Goal: Task Accomplishment & Management: Manage account settings

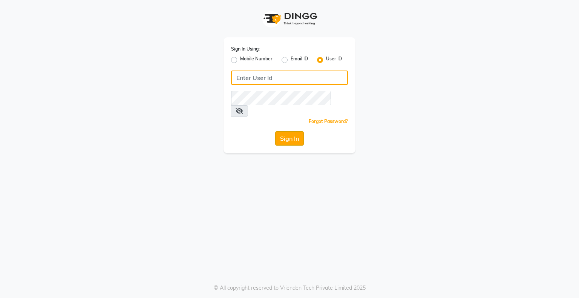
type input "bhavika1"
click at [286, 131] on button "Sign In" at bounding box center [289, 138] width 29 height 14
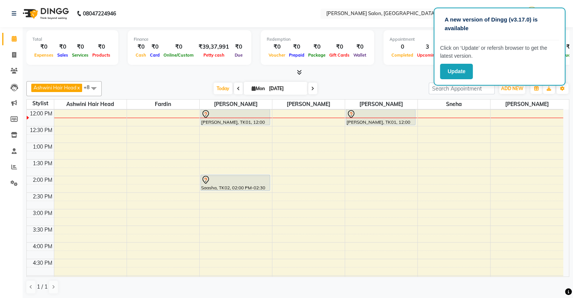
click at [377, 89] on div "Today Mon 01-09-2025" at bounding box center [264, 88] width 319 height 11
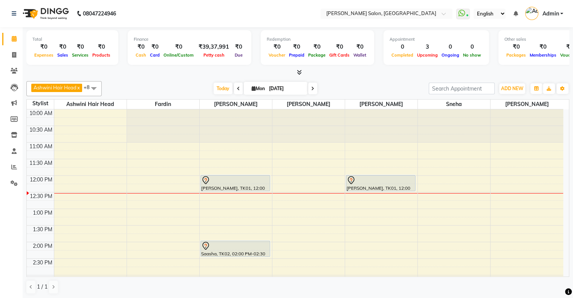
click at [230, 180] on div at bounding box center [235, 180] width 68 height 9
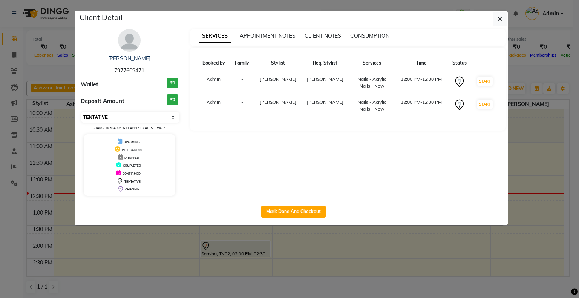
click at [126, 114] on select "Select IN SERVICE CONFIRMED TENTATIVE CHECK IN MARK DONE DROPPED UPCOMING" at bounding box center [130, 117] width 98 height 11
select select "1"
click at [81, 112] on select "Select IN SERVICE CONFIRMED TENTATIVE CHECK IN MARK DONE DROPPED UPCOMING" at bounding box center [130, 117] width 98 height 11
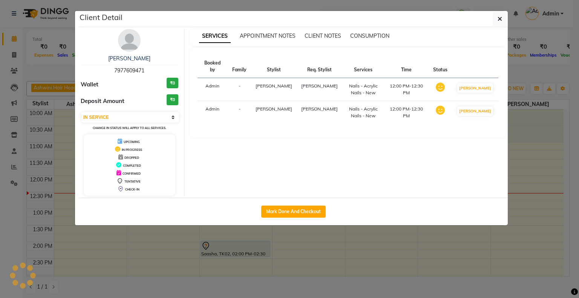
click at [296, 256] on ngb-modal-window "Client Detail [PERSON_NAME] 7977609471 Wallet ₹0 Deposit Amount ₹0 Select IN SE…" at bounding box center [289, 149] width 579 height 298
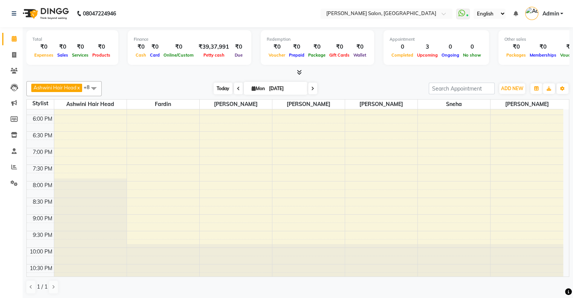
click at [223, 85] on span "Today" at bounding box center [223, 88] width 19 height 12
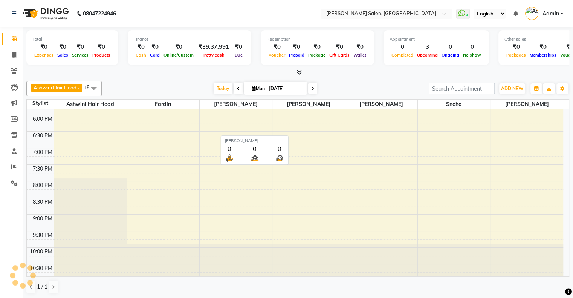
scroll to position [66, 0]
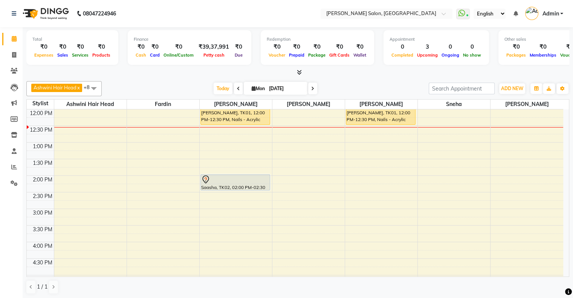
click at [250, 86] on span "Mon" at bounding box center [258, 88] width 17 height 6
select select "9"
select select "2025"
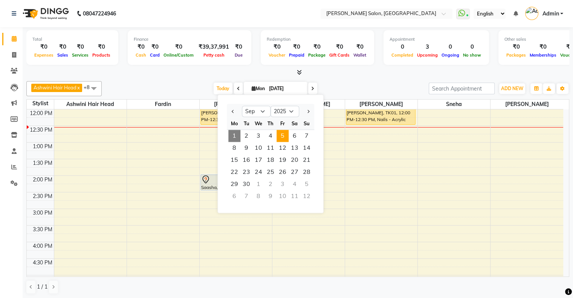
click at [284, 133] on span "5" at bounding box center [282, 136] width 12 height 12
type input "[DATE]"
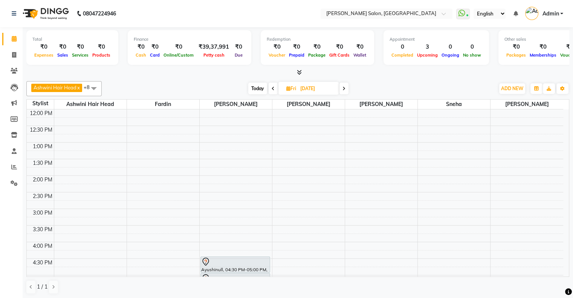
drag, startPoint x: 310, startPoint y: 304, endPoint x: 578, endPoint y: 286, distance: 268.8
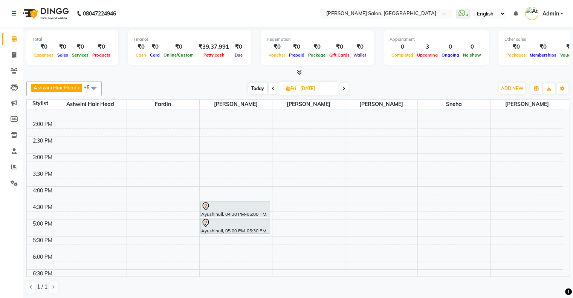
scroll to position [104, 0]
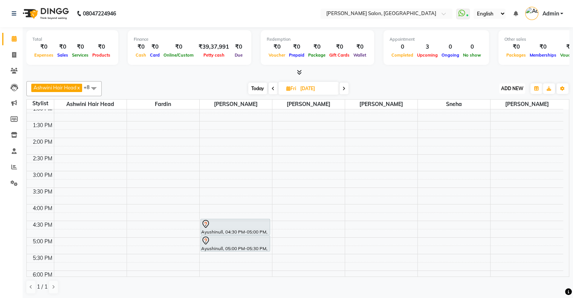
click at [513, 90] on span "ADD NEW" at bounding box center [512, 88] width 22 height 6
click at [498, 99] on button "Add Appointment" at bounding box center [495, 103] width 60 height 10
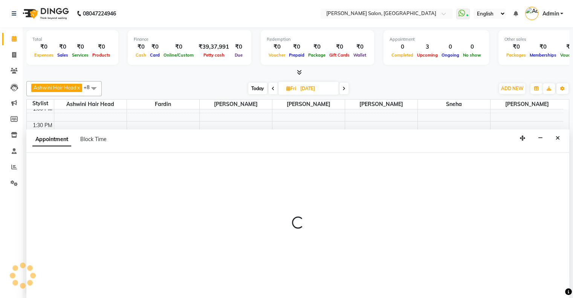
select select "tentative"
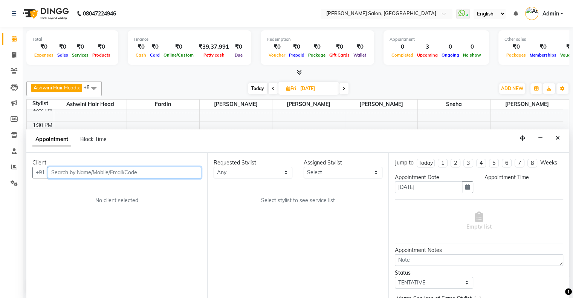
select select "660"
click at [150, 169] on input "text" at bounding box center [124, 172] width 153 height 12
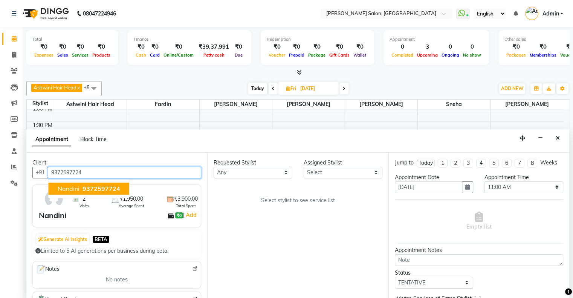
click at [84, 191] on button "Nandini 9372597724" at bounding box center [89, 188] width 81 height 12
type input "9372597724"
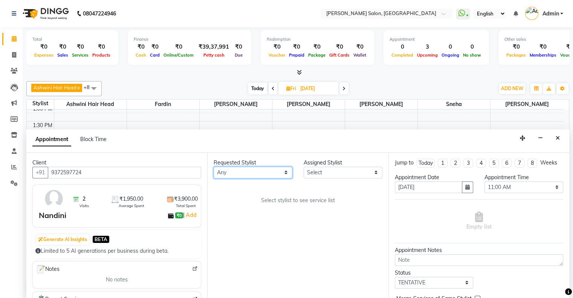
click at [232, 173] on select "Any Ashwini Hair Head [PERSON_NAME] [PERSON_NAME] [PERSON_NAME] [PERSON_NAME] […" at bounding box center [253, 172] width 79 height 12
select select "82272"
click at [214, 166] on select "Any Ashwini Hair Head [PERSON_NAME] [PERSON_NAME] [PERSON_NAME] [PERSON_NAME] […" at bounding box center [253, 172] width 79 height 12
select select "82272"
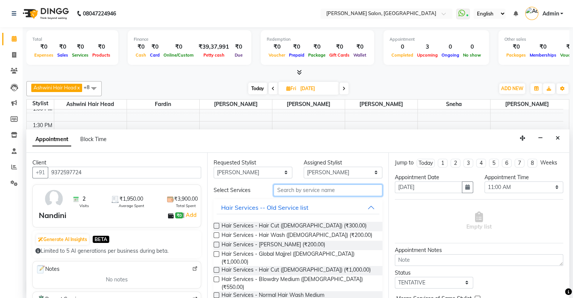
click at [287, 187] on input "text" at bounding box center [327, 190] width 108 height 12
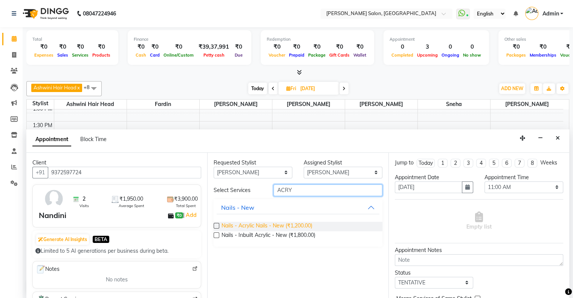
type input "ACRY"
click at [274, 227] on span "Nails - Acrylic Nails - New (₹1,200.00)" at bounding box center [266, 225] width 91 height 9
checkbox input "false"
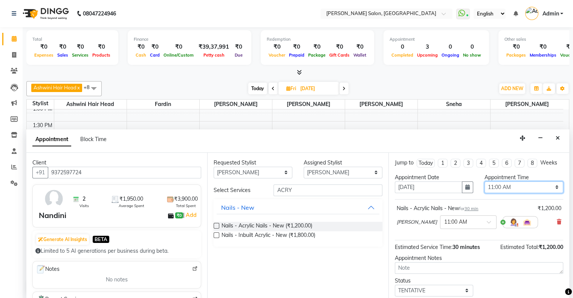
click at [487, 183] on select "Select 11:00 AM 11:15 AM 11:30 AM 11:45 AM 12:00 PM 12:15 PM 12:30 PM 12:45 PM …" at bounding box center [523, 187] width 79 height 12
select select "840"
click at [484, 181] on select "Select 11:00 AM 11:15 AM 11:30 AM 11:45 AM 12:00 PM 12:15 PM 12:30 PM 12:45 PM …" at bounding box center [523, 187] width 79 height 12
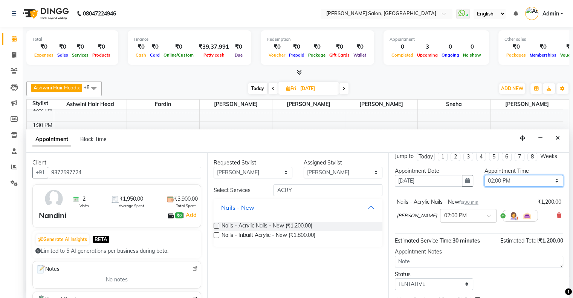
scroll to position [44, 0]
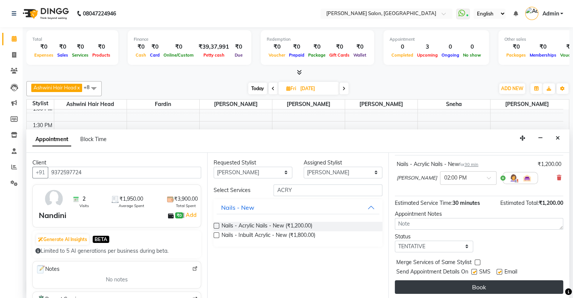
click at [493, 289] on button "Book" at bounding box center [479, 287] width 168 height 14
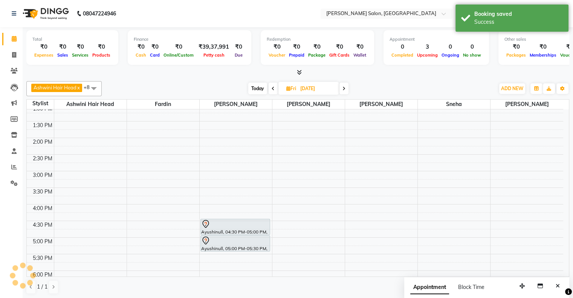
scroll to position [0, 0]
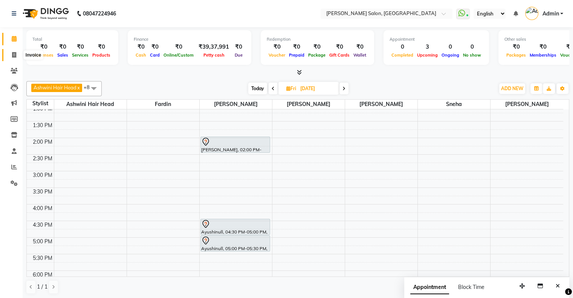
click at [11, 51] on span at bounding box center [14, 55] width 13 height 9
select select "4073"
select select "service"
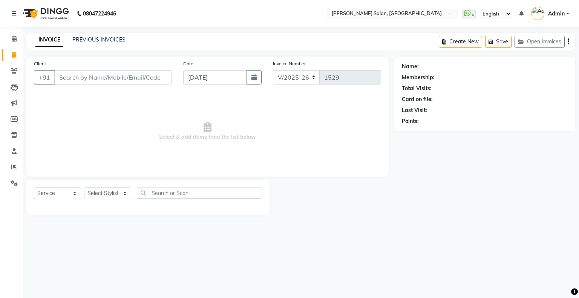
click at [102, 81] on input "Client" at bounding box center [113, 77] width 118 height 14
click at [102, 77] on input "Client" at bounding box center [113, 77] width 118 height 14
type input "9"
click at [96, 39] on link "PREVIOUS INVOICES" at bounding box center [98, 39] width 53 height 7
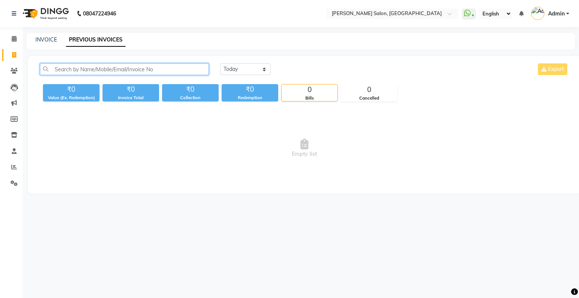
click at [96, 67] on input "text" at bounding box center [124, 69] width 169 height 12
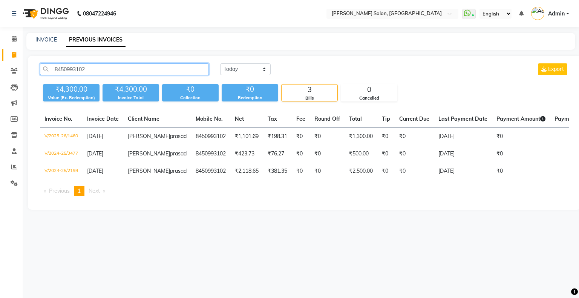
type input "8450993102"
click at [388, 265] on div "08047224946 Select Location × [PERSON_NAME] Salon, [GEOGRAPHIC_DATA] West Whats…" at bounding box center [289, 149] width 579 height 298
click at [9, 40] on span at bounding box center [14, 39] width 13 height 9
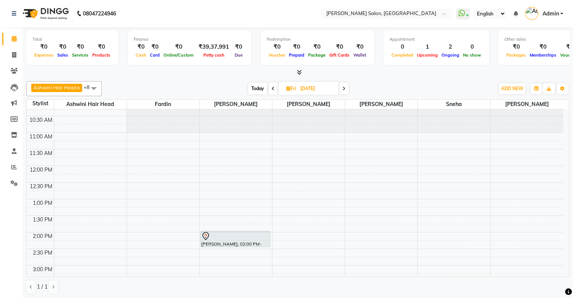
scroll to position [38, 0]
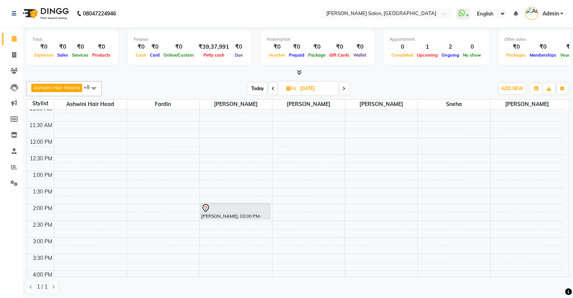
click at [256, 88] on span "Today" at bounding box center [257, 88] width 19 height 12
type input "[DATE]"
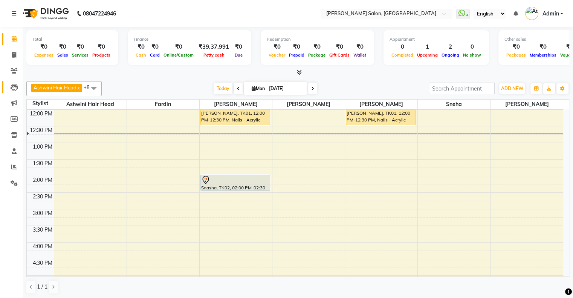
scroll to position [0, 0]
click at [11, 167] on icon at bounding box center [14, 167] width 6 height 6
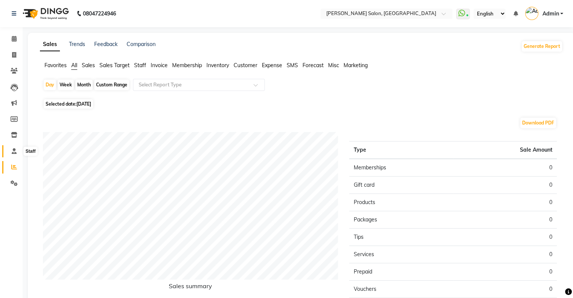
click at [14, 149] on icon at bounding box center [14, 151] width 5 height 6
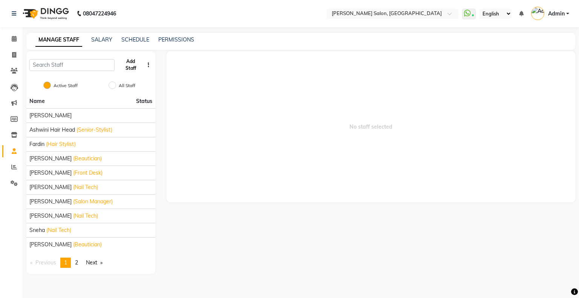
click at [138, 66] on button "Add Staff" at bounding box center [131, 65] width 26 height 20
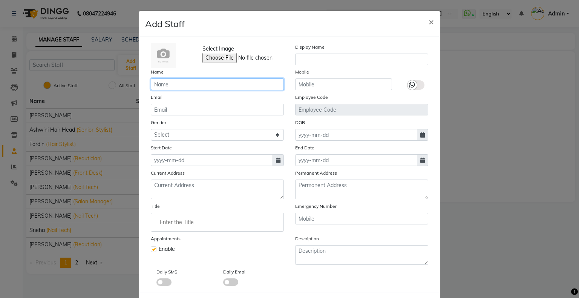
click at [198, 84] on input "text" at bounding box center [217, 84] width 133 height 12
type input "Amrita"
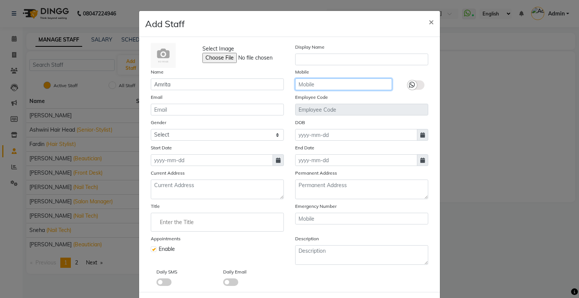
click at [354, 90] on input "text" at bounding box center [343, 84] width 97 height 12
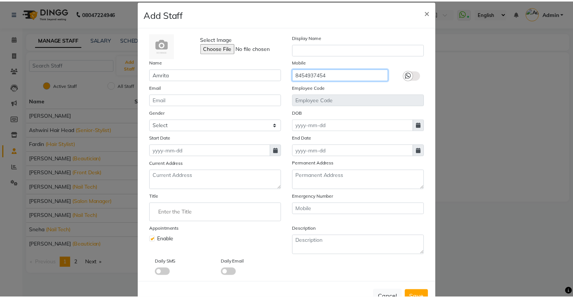
scroll to position [37, 0]
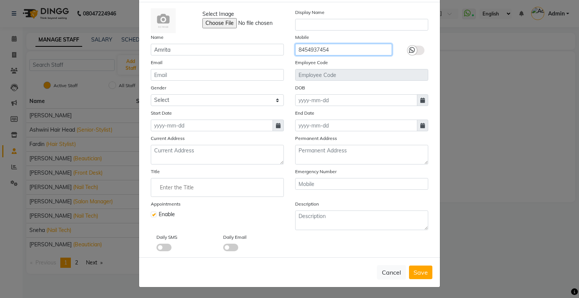
type input "8454937454"
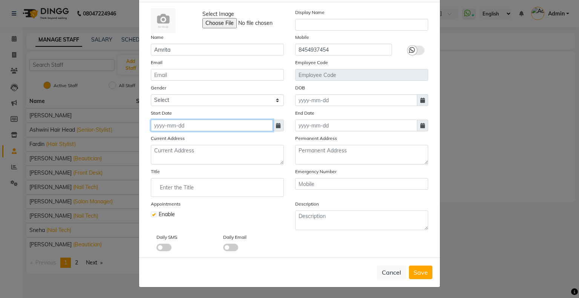
click at [200, 127] on input at bounding box center [212, 125] width 122 height 12
select select "9"
select select "2025"
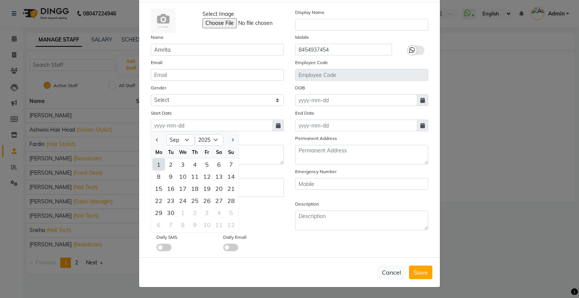
click at [158, 165] on div "1" at bounding box center [159, 164] width 12 height 12
type input "[DATE]"
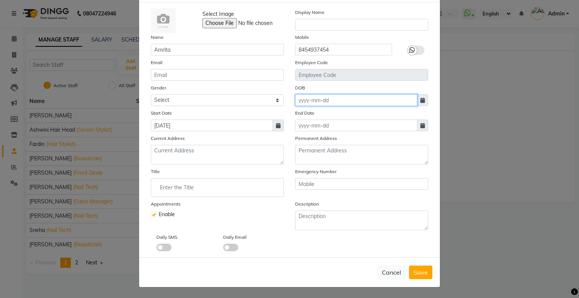
click at [312, 98] on input at bounding box center [356, 100] width 122 height 12
select select "9"
select select "2025"
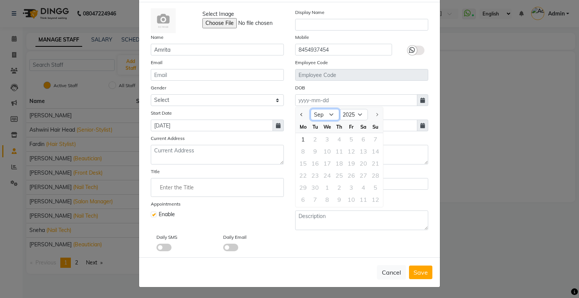
click at [327, 114] on select "Jan Feb Mar Apr May Jun [DATE] Aug Sep" at bounding box center [324, 114] width 29 height 11
select select "6"
click at [310, 109] on select "Jan Feb Mar Apr May Jun [DATE] Aug Sep" at bounding box center [324, 114] width 29 height 11
click at [351, 160] on div "13" at bounding box center [351, 163] width 12 height 12
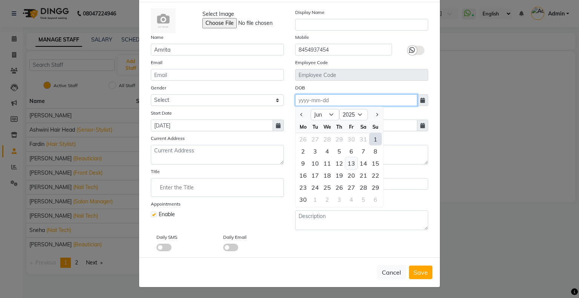
type input "[DATE]"
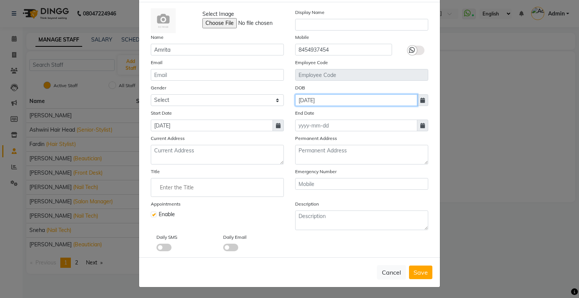
click at [340, 102] on input "[DATE]" at bounding box center [356, 100] width 122 height 12
select select "6"
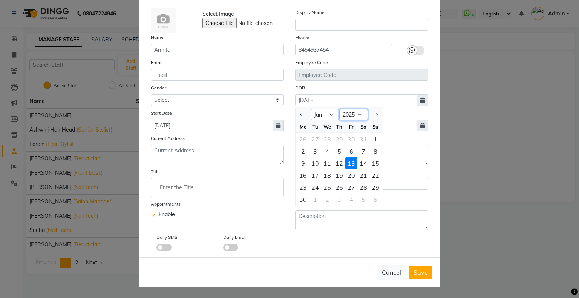
click at [351, 114] on select "1920 1921 1922 1923 1924 1925 1926 1927 1928 1929 1930 1931 1932 1933 1934 1935…" at bounding box center [353, 114] width 29 height 11
select select "2006"
click at [339, 109] on select "1920 1921 1922 1923 1924 1925 1926 1927 1928 1929 1930 1931 1932 1933 1934 1935…" at bounding box center [353, 114] width 29 height 11
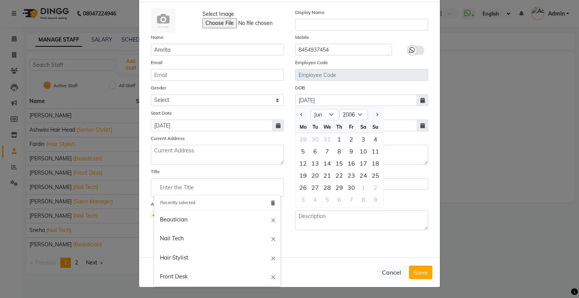
click at [204, 190] on input "Enter the Title" at bounding box center [217, 187] width 126 height 15
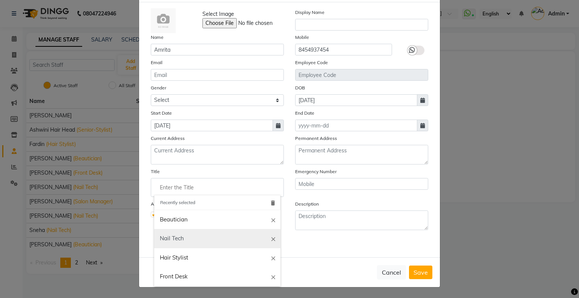
click at [184, 232] on link "Nail Tech" at bounding box center [217, 238] width 126 height 19
type input "Nail Tech"
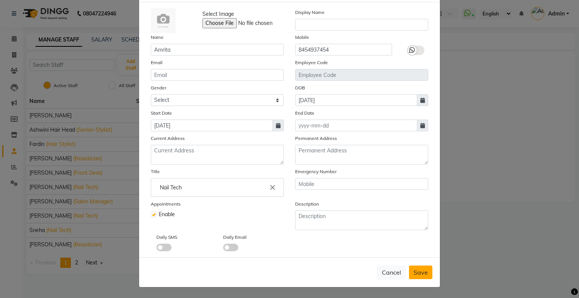
click at [414, 272] on span "Save" at bounding box center [420, 272] width 14 height 8
checkbox input "false"
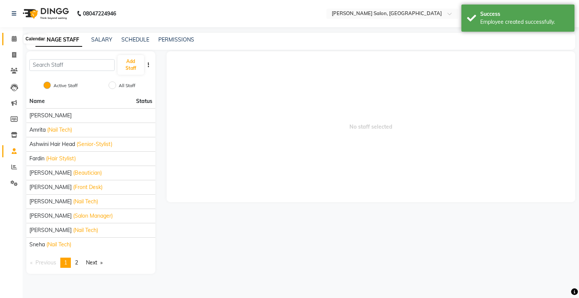
click at [15, 40] on icon at bounding box center [14, 39] width 5 height 6
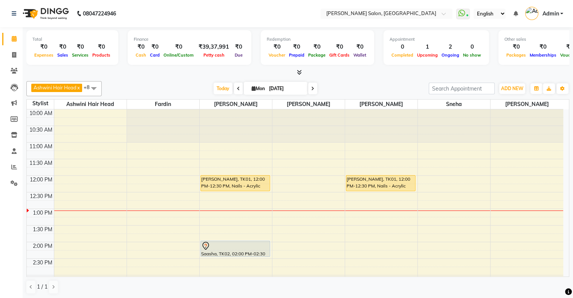
click at [247, 85] on span "[DATE]" at bounding box center [276, 88] width 64 height 13
click at [252, 87] on icon at bounding box center [254, 88] width 4 height 5
select select "9"
select select "2025"
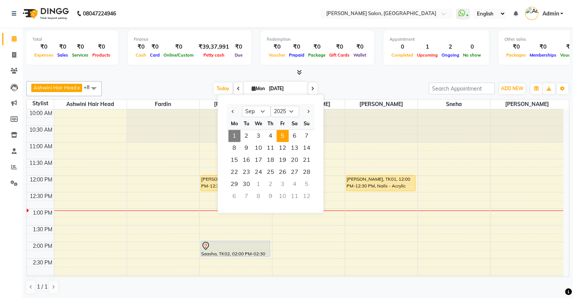
click at [280, 136] on span "5" at bounding box center [282, 136] width 12 height 12
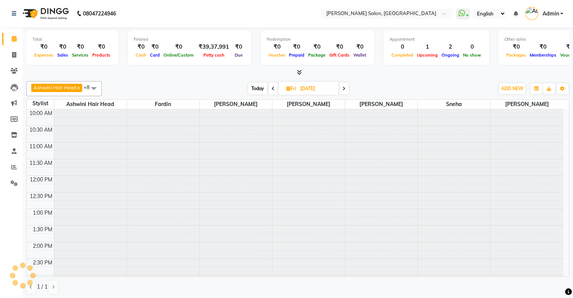
scroll to position [99, 0]
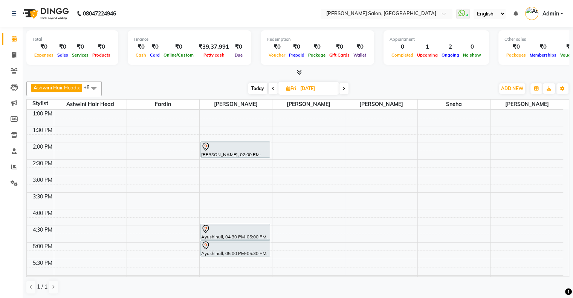
click at [338, 85] on span "[DATE]" at bounding box center [308, 88] width 60 height 13
click at [343, 86] on icon at bounding box center [343, 88] width 3 height 5
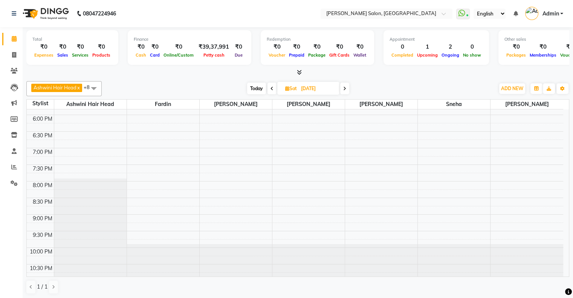
scroll to position [0, 0]
click at [257, 82] on span "Today" at bounding box center [256, 88] width 19 height 12
type input "[DATE]"
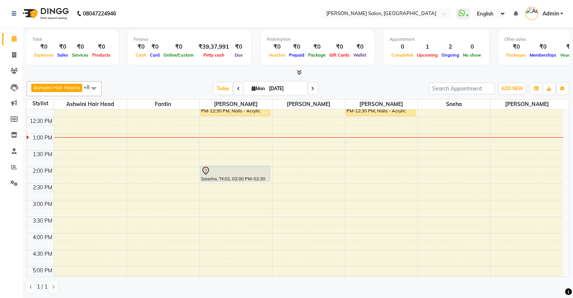
scroll to position [75, 0]
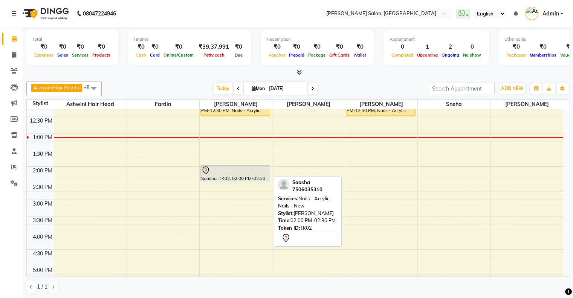
click at [227, 173] on div at bounding box center [235, 170] width 68 height 9
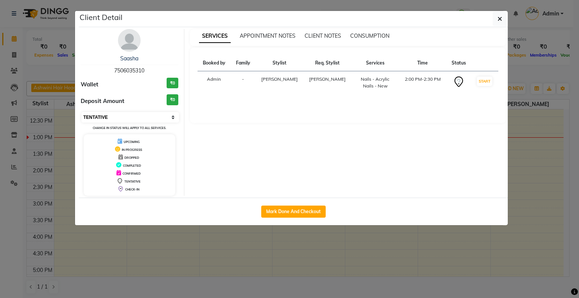
click at [123, 114] on select "Select IN SERVICE CONFIRMED TENTATIVE CHECK IN MARK DONE DROPPED UPCOMING" at bounding box center [130, 117] width 98 height 11
select select "6"
click at [81, 112] on select "Select IN SERVICE CONFIRMED TENTATIVE CHECK IN MARK DONE DROPPED UPCOMING" at bounding box center [130, 117] width 98 height 11
click at [240, 236] on ngb-modal-window "Client Detail Saasha 7506035310 Wallet ₹0 Deposit Amount ₹0 Select IN SERVICE C…" at bounding box center [289, 149] width 579 height 298
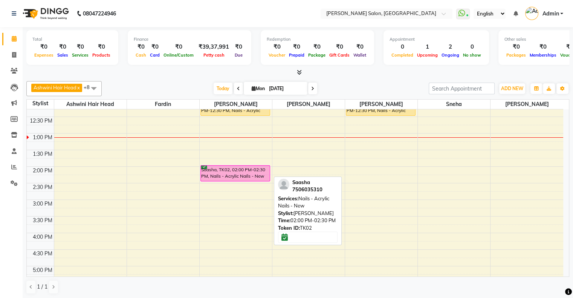
click at [215, 169] on div "Saasha, TK02, 02:00 PM-02:30 PM, Nails - Acrylic Nails - New" at bounding box center [235, 172] width 69 height 15
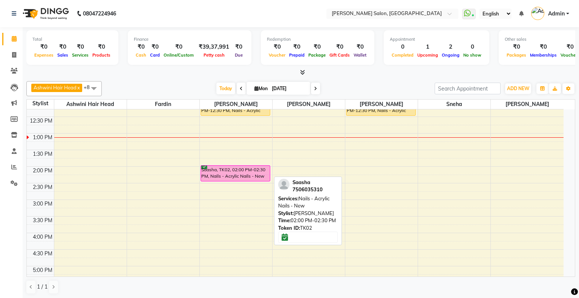
select select "6"
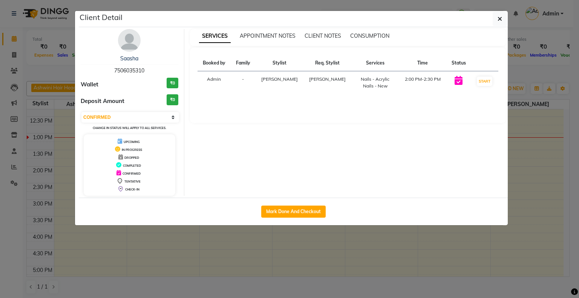
click at [131, 70] on span "7506035310" at bounding box center [129, 70] width 30 height 7
copy span "7506035310"
click at [369, 281] on ngb-modal-window "Client Detail Saasha 7506035310 Wallet ₹0 Deposit Amount ₹0 Select IN SERVICE C…" at bounding box center [289, 149] width 579 height 298
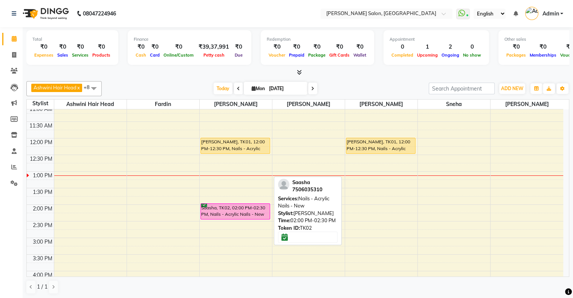
scroll to position [0, 0]
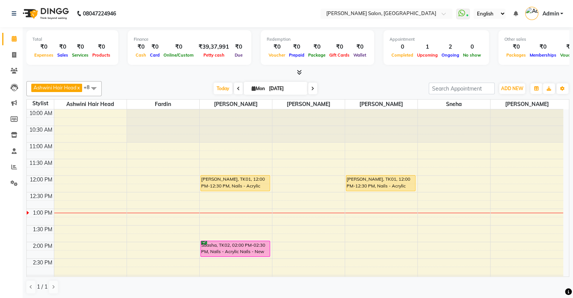
click at [237, 89] on icon at bounding box center [238, 88] width 3 height 5
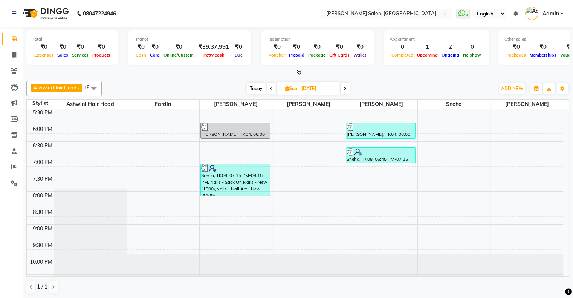
scroll to position [250, 0]
click at [348, 88] on span at bounding box center [344, 88] width 9 height 12
type input "[DATE]"
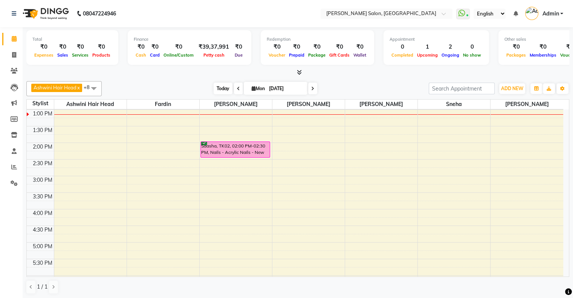
click at [220, 88] on span "Today" at bounding box center [223, 88] width 19 height 12
click at [12, 168] on icon at bounding box center [14, 167] width 6 height 6
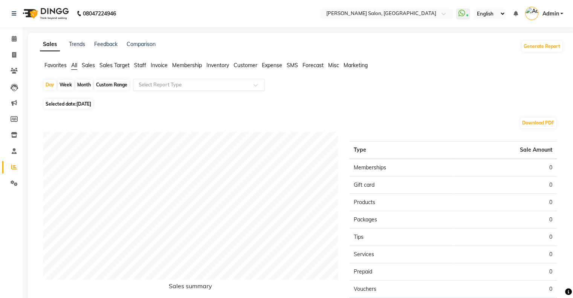
click at [205, 85] on input "text" at bounding box center [191, 85] width 108 height 8
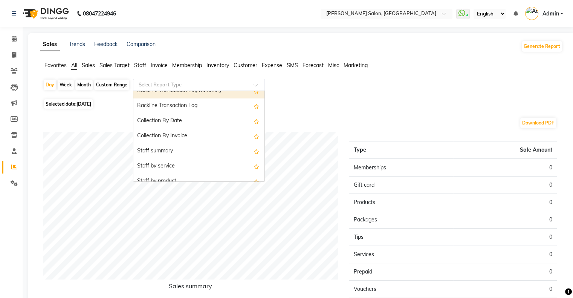
scroll to position [226, 0]
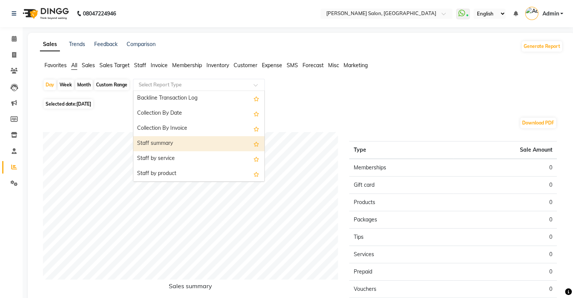
click at [188, 141] on div "Staff summary" at bounding box center [198, 143] width 131 height 15
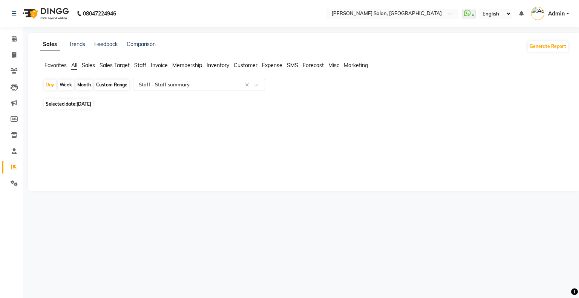
click at [84, 85] on div "Month" at bounding box center [83, 84] width 17 height 11
select select "9"
select select "2025"
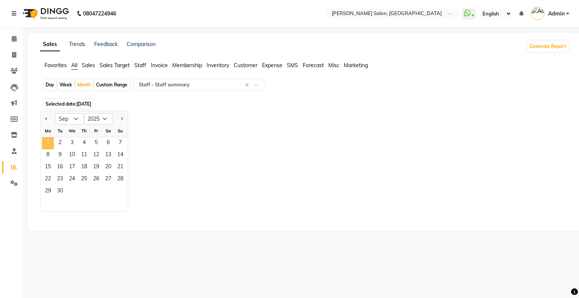
click at [52, 142] on span "1" at bounding box center [48, 143] width 12 height 12
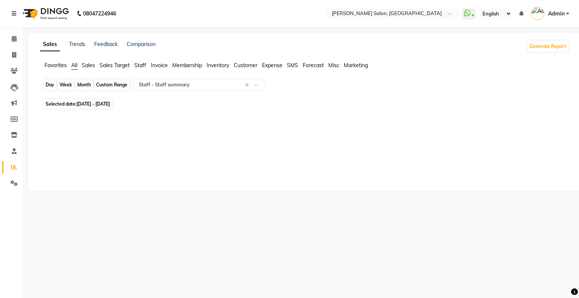
click at [87, 87] on div "Month" at bounding box center [83, 84] width 17 height 11
select select "9"
select select "2025"
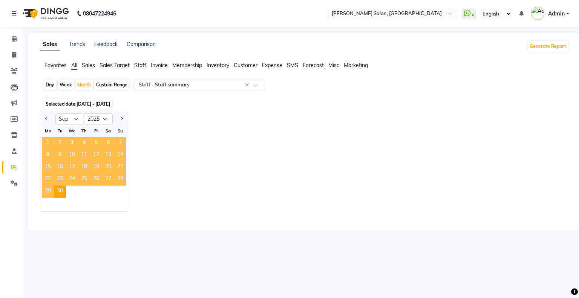
click at [50, 138] on span "1" at bounding box center [48, 143] width 12 height 12
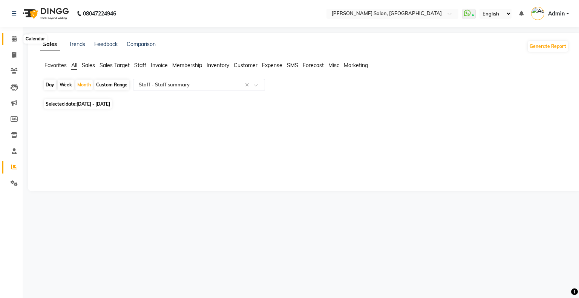
click at [15, 37] on icon at bounding box center [14, 39] width 5 height 6
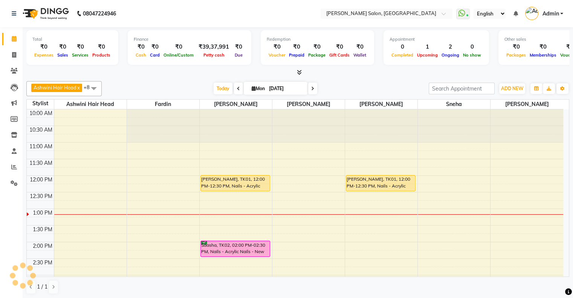
click at [395, 53] on span "Completed" at bounding box center [402, 54] width 26 height 5
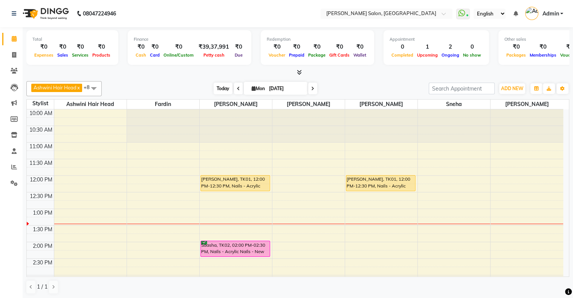
click at [224, 90] on span "Today" at bounding box center [223, 88] width 19 height 12
click at [227, 87] on span "Today" at bounding box center [223, 88] width 19 height 12
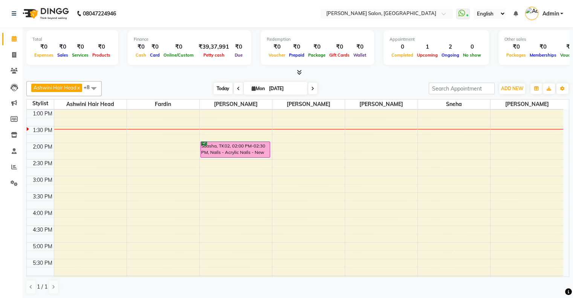
click at [222, 86] on span "Today" at bounding box center [223, 88] width 19 height 12
click at [15, 58] on span at bounding box center [14, 55] width 13 height 9
select select "service"
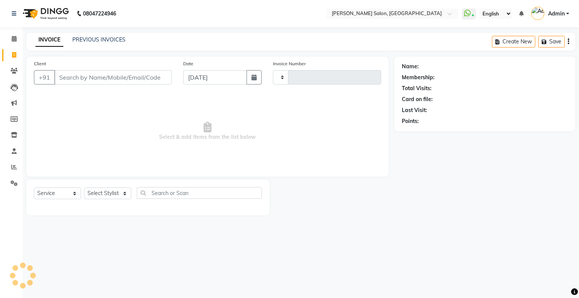
type input "1529"
select select "4073"
click at [84, 40] on link "PREVIOUS INVOICES" at bounding box center [98, 39] width 53 height 7
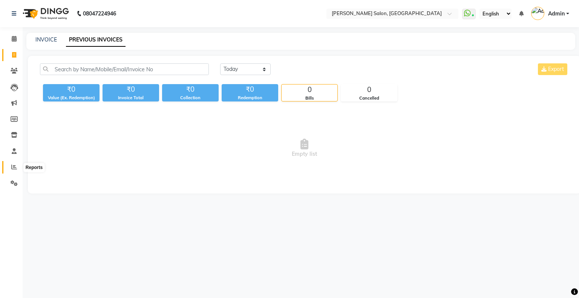
click at [8, 166] on span at bounding box center [14, 167] width 13 height 9
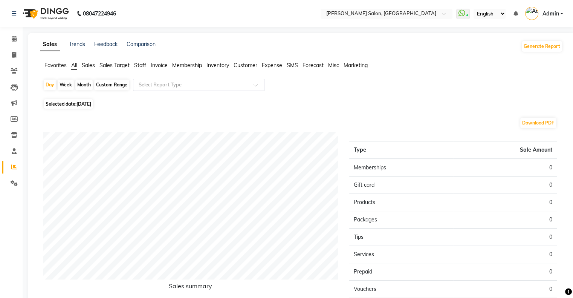
click at [218, 87] on input "text" at bounding box center [191, 85] width 108 height 8
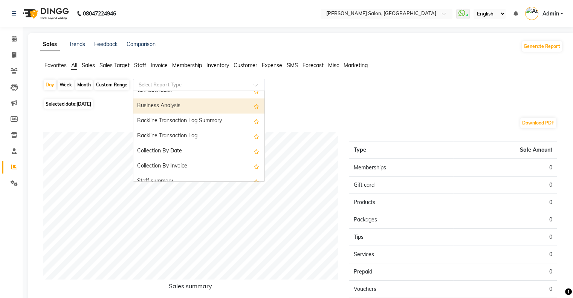
scroll to position [226, 0]
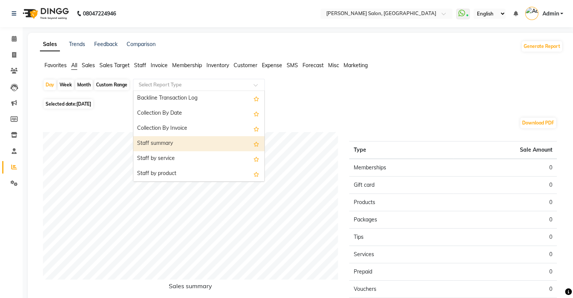
click at [186, 142] on div "Staff summary" at bounding box center [198, 143] width 131 height 15
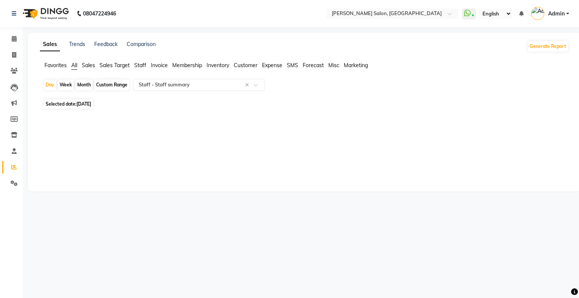
click at [84, 85] on div "Month" at bounding box center [83, 84] width 17 height 11
select select "9"
select select "2025"
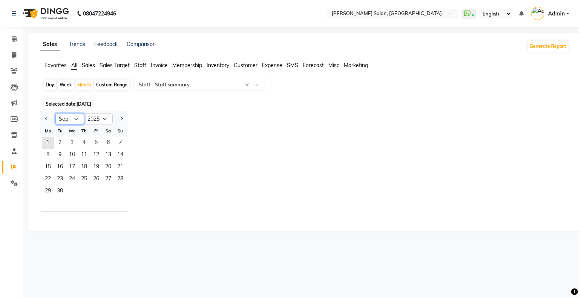
click at [73, 114] on select "Jan Feb Mar Apr May Jun [DATE] Aug Sep Oct Nov Dec" at bounding box center [69, 118] width 29 height 11
select select "8"
click at [55, 113] on select "Jan Feb Mar Apr May Jun [DATE] Aug Sep Oct Nov Dec" at bounding box center [69, 118] width 29 height 11
click at [95, 144] on span "1" at bounding box center [96, 143] width 12 height 12
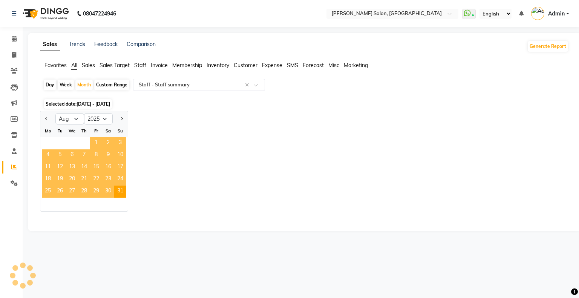
select select "full_report"
select select "csv"
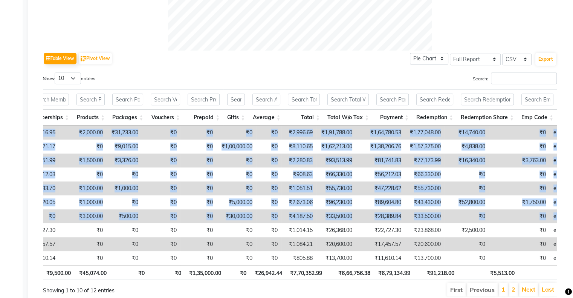
scroll to position [0, 6]
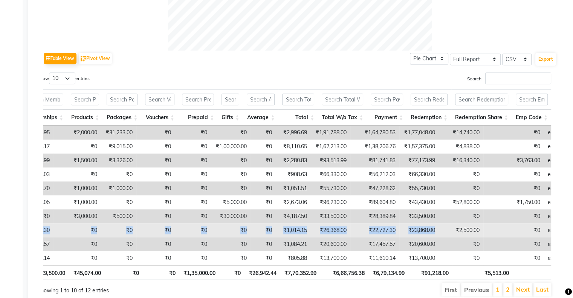
drag, startPoint x: 251, startPoint y: 226, endPoint x: 422, endPoint y: 230, distance: 170.7
click at [422, 230] on tr "[PERSON_NAME] Salon, kandivali [PERSON_NAME] 26 28 ₹26,368.00 ₹22,727.30 ₹0 ₹0 …" at bounding box center [151, 230] width 866 height 14
click at [401, 233] on td "₹23,868.00" at bounding box center [419, 230] width 40 height 14
click at [350, 231] on td "₹22,727.30" at bounding box center [374, 230] width 49 height 14
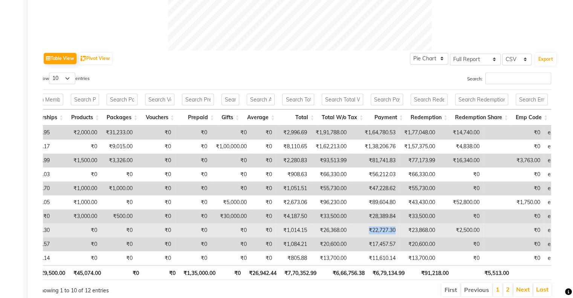
click at [350, 231] on td "₹22,727.30" at bounding box center [374, 230] width 49 height 14
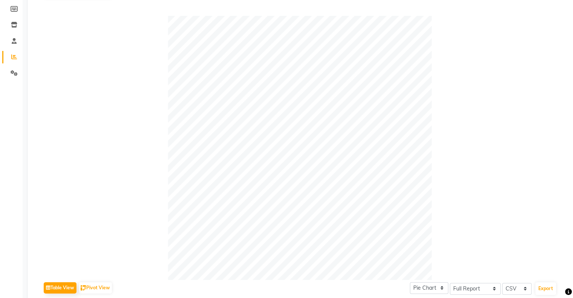
scroll to position [0, 0]
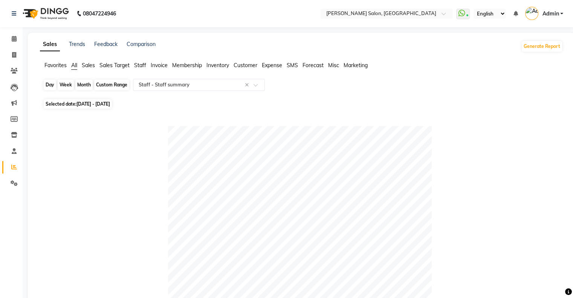
click at [80, 81] on div "Month" at bounding box center [83, 84] width 17 height 11
select select "8"
select select "2025"
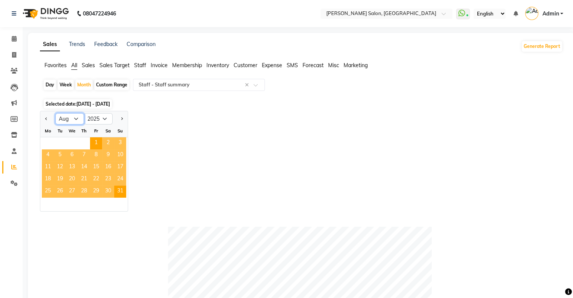
click at [73, 114] on select "Jan Feb Mar Apr May Jun [DATE] Aug Sep Oct Nov Dec" at bounding box center [69, 118] width 29 height 11
select select "4"
click at [55, 113] on select "Jan Feb Mar Apr May Jun [DATE] Aug Sep Oct Nov Dec" at bounding box center [69, 118] width 29 height 11
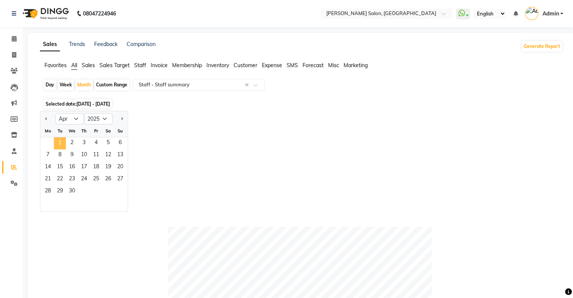
click at [61, 144] on span "1" at bounding box center [60, 143] width 12 height 12
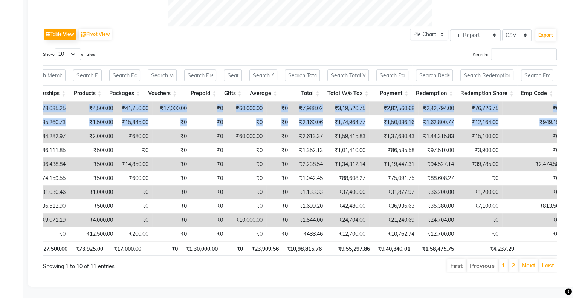
scroll to position [0, 6]
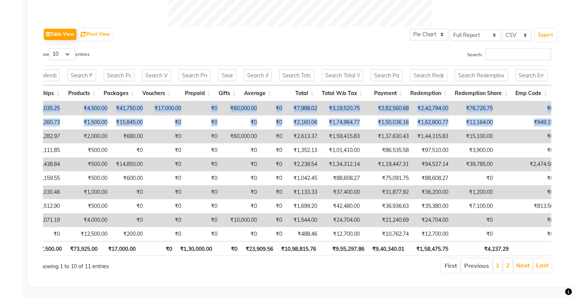
drag, startPoint x: 269, startPoint y: 124, endPoint x: 578, endPoint y: 129, distance: 309.6
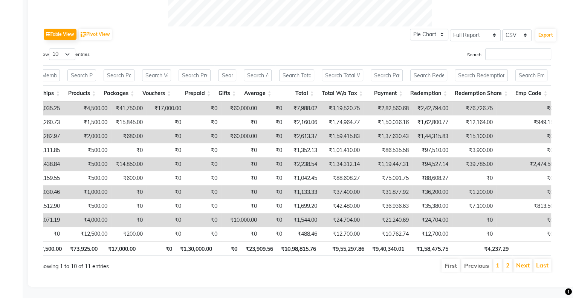
click at [320, 28] on div "Table View Pivot View Pie Chart Bar Chart Select Full Report Filtered Report Se…" at bounding box center [300, 34] width 514 height 16
drag, startPoint x: 336, startPoint y: 124, endPoint x: 362, endPoint y: 123, distance: 26.4
click at [363, 129] on td "₹1,37,630.43" at bounding box center [387, 136] width 49 height 14
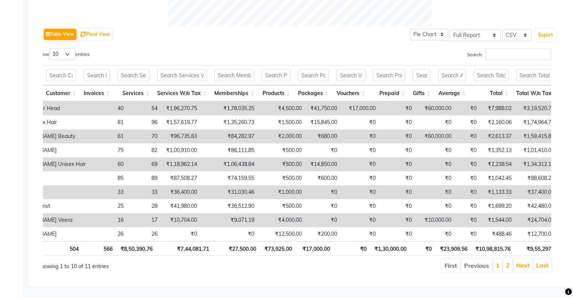
scroll to position [0, 0]
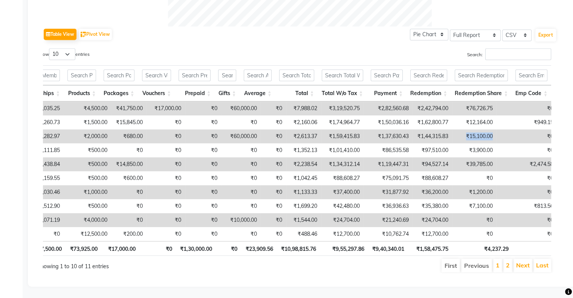
drag, startPoint x: 419, startPoint y: 126, endPoint x: 449, endPoint y: 125, distance: 29.8
click at [452, 129] on td "₹15,100.00" at bounding box center [474, 136] width 44 height 14
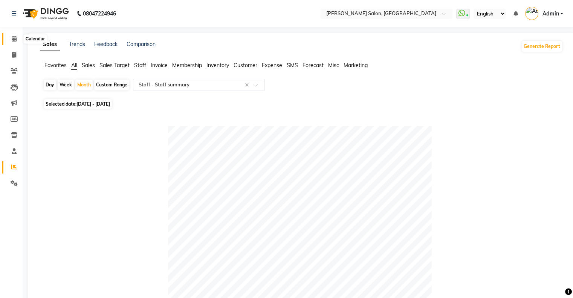
click at [11, 42] on span at bounding box center [14, 39] width 13 height 9
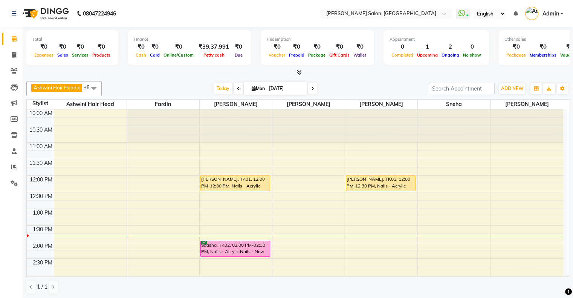
click at [95, 90] on span at bounding box center [93, 88] width 15 height 14
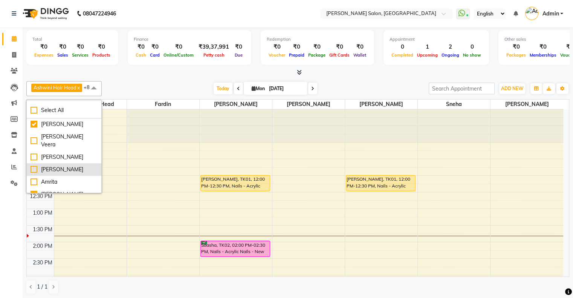
scroll to position [75, 0]
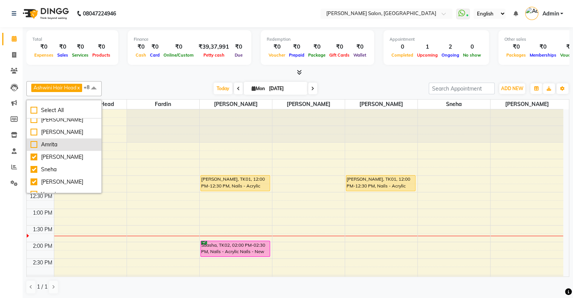
click at [60, 140] on div "Amrita" at bounding box center [64, 144] width 67 height 8
checkbox input "true"
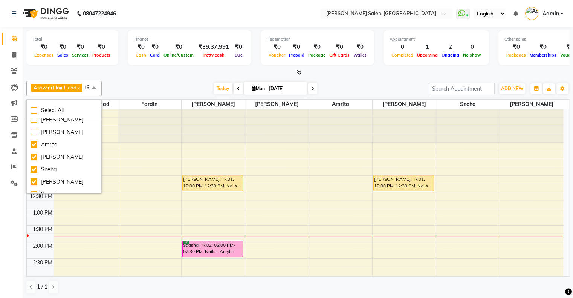
click at [152, 75] on div at bounding box center [297, 73] width 543 height 8
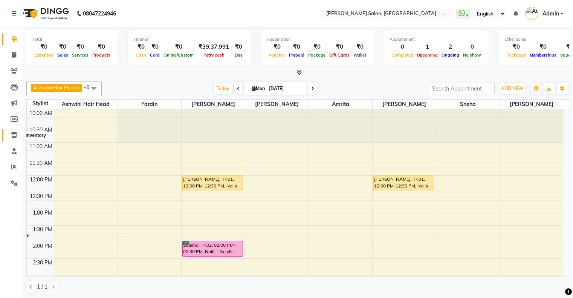
click at [13, 134] on icon at bounding box center [14, 135] width 6 height 6
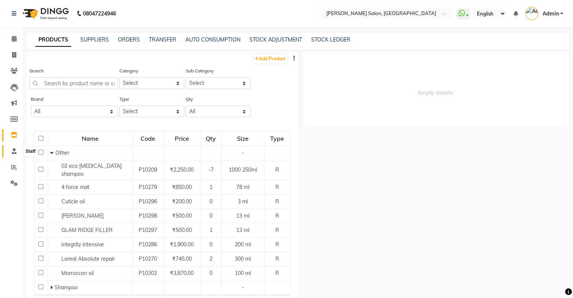
click at [12, 153] on icon at bounding box center [14, 151] width 5 height 6
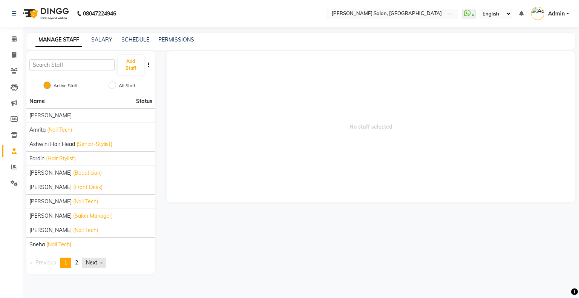
click at [99, 263] on link "Next page" at bounding box center [94, 262] width 24 height 10
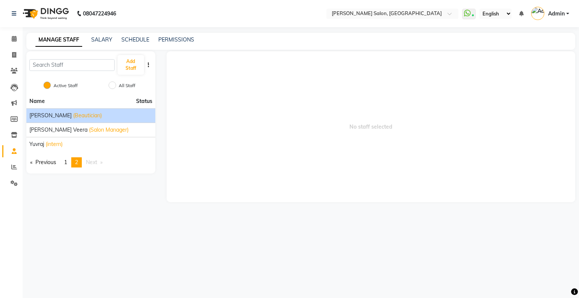
click at [73, 115] on span "(Beautician)" at bounding box center [87, 115] width 29 height 8
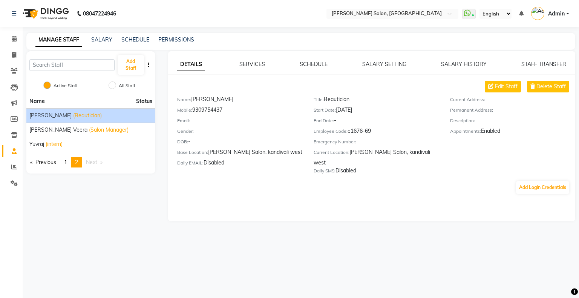
drag, startPoint x: 351, startPoint y: 131, endPoint x: 381, endPoint y: 131, distance: 30.5
click at [381, 131] on div "Employee Code: e1676-69" at bounding box center [375, 132] width 125 height 11
click at [395, 131] on div "Employee Code: e1676-69" at bounding box center [375, 132] width 125 height 11
drag, startPoint x: 348, startPoint y: 133, endPoint x: 383, endPoint y: 133, distance: 35.0
click at [383, 133] on div "Employee Code: e1676-69" at bounding box center [375, 132] width 125 height 11
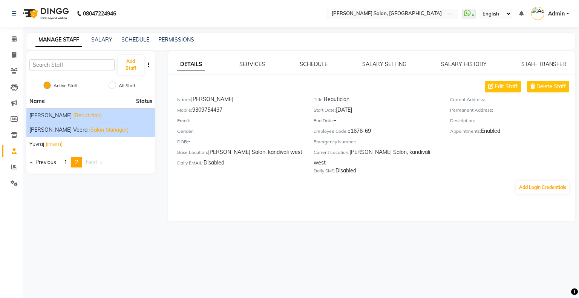
click at [89, 127] on span "(Salon Manager)" at bounding box center [109, 130] width 40 height 8
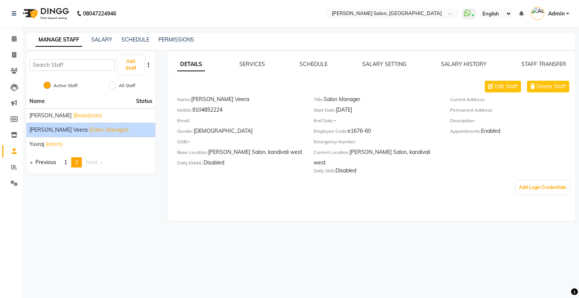
drag, startPoint x: 347, startPoint y: 134, endPoint x: 390, endPoint y: 133, distance: 42.9
click at [390, 133] on div "Employee Code: e1676-60" at bounding box center [375, 132] width 125 height 11
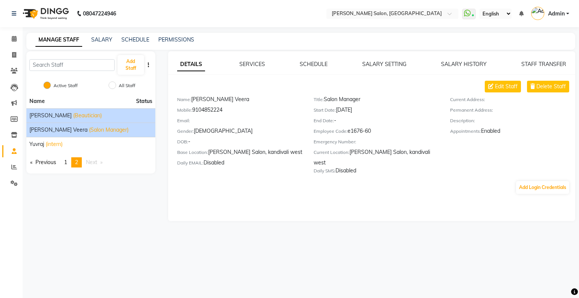
click at [80, 109] on li "[PERSON_NAME] (Beautician)" at bounding box center [90, 115] width 129 height 14
click at [89, 116] on div "[PERSON_NAME] (Beautician)" at bounding box center [90, 115] width 123 height 8
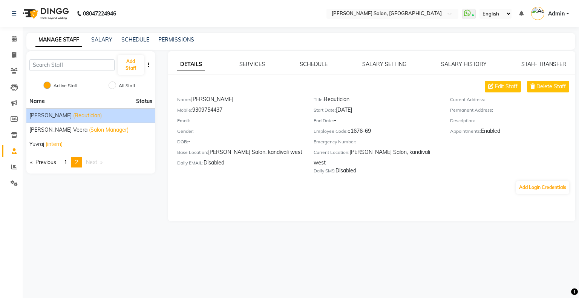
drag, startPoint x: 339, startPoint y: 109, endPoint x: 398, endPoint y: 106, distance: 59.2
click at [398, 106] on div "Start Date: [DATE]" at bounding box center [375, 111] width 125 height 11
click at [12, 39] on icon at bounding box center [14, 39] width 5 height 6
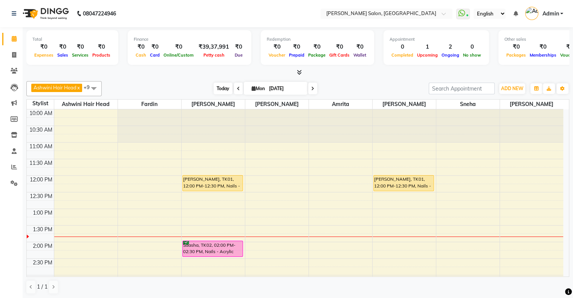
click at [218, 85] on span "Today" at bounding box center [223, 88] width 19 height 12
click at [226, 87] on span "Today" at bounding box center [223, 88] width 19 height 12
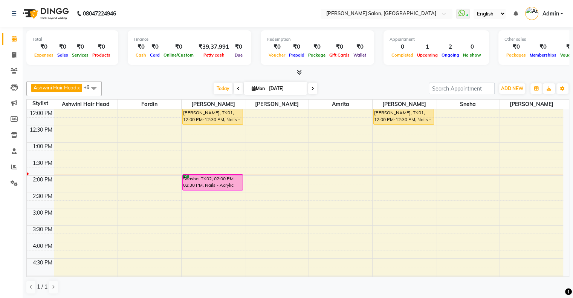
scroll to position [61, 0]
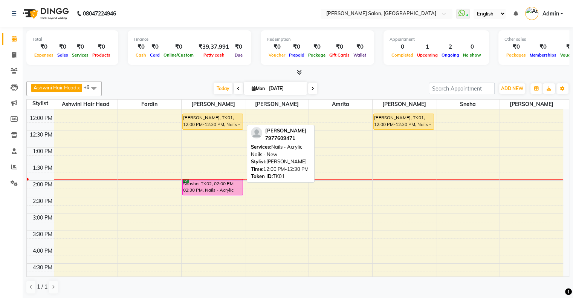
click at [231, 121] on div "[PERSON_NAME], TK01, 12:00 PM-12:30 PM, Nails - Acrylic Nails - New" at bounding box center [213, 121] width 60 height 15
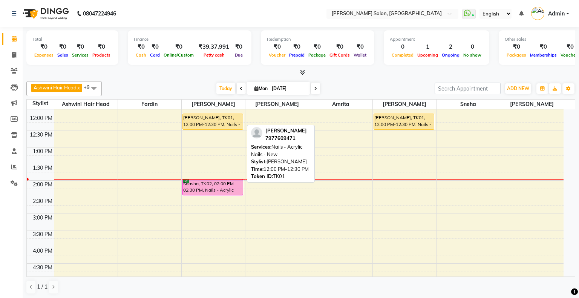
select select "1"
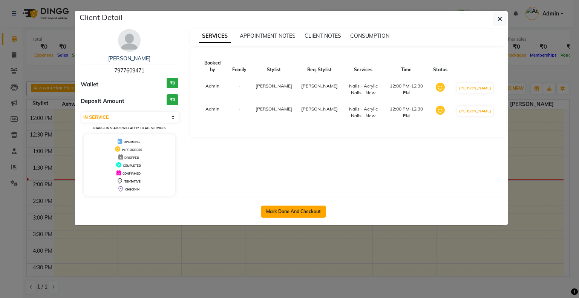
click at [290, 214] on button "Mark Done And Checkout" at bounding box center [293, 211] width 64 height 12
select select "service"
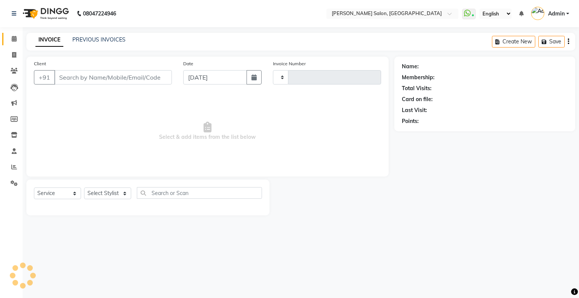
type input "1529"
select select "4073"
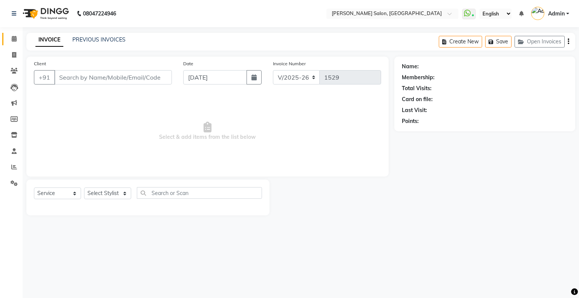
type input "7977609471"
select select "87848"
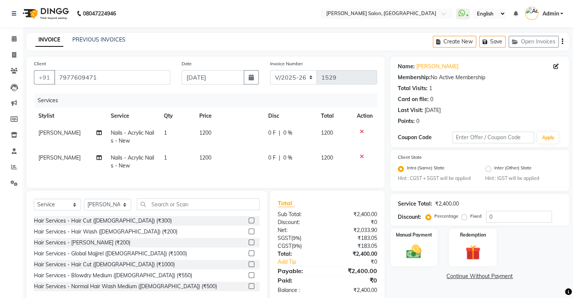
click at [363, 130] on div at bounding box center [365, 131] width 16 height 5
click at [361, 130] on icon at bounding box center [362, 131] width 4 height 5
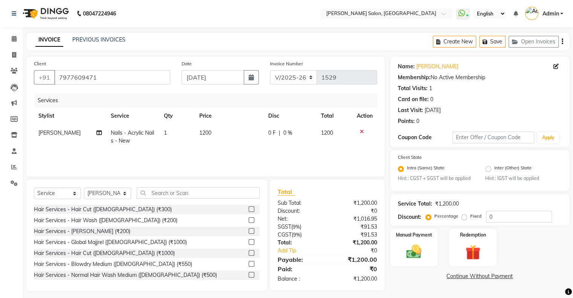
click at [361, 130] on icon at bounding box center [362, 131] width 4 height 5
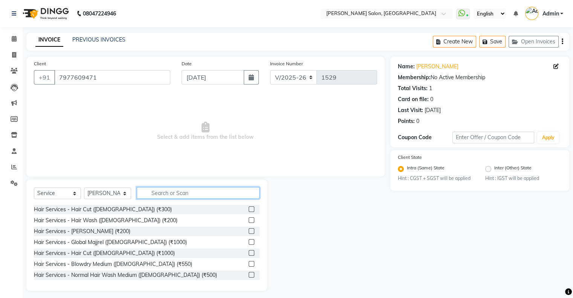
click at [206, 194] on input "text" at bounding box center [198, 193] width 123 height 12
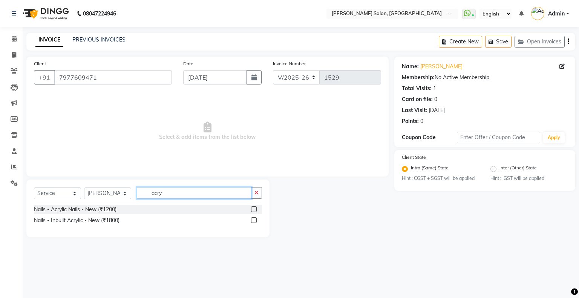
type input "acry"
click at [252, 209] on label at bounding box center [254, 209] width 6 height 6
click at [252, 209] on input "checkbox" at bounding box center [253, 209] width 5 height 5
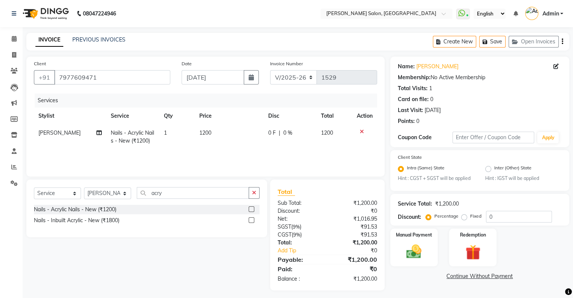
click at [252, 209] on label at bounding box center [252, 209] width 6 height 6
click at [252, 209] on input "checkbox" at bounding box center [251, 209] width 5 height 5
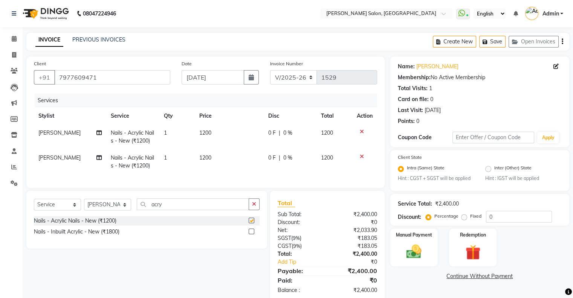
checkbox input "false"
click at [48, 160] on span "[PERSON_NAME]" at bounding box center [59, 157] width 42 height 7
select select "87848"
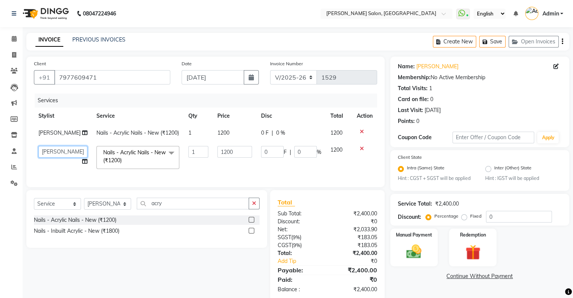
click at [48, 157] on select "Akshay [PERSON_NAME] Amrita Ashwini Hair Head [PERSON_NAME] [PERSON_NAME] [PERS…" at bounding box center [62, 152] width 49 height 12
select select "82272"
click at [259, 138] on td "0 F | 0 %" at bounding box center [290, 132] width 69 height 17
select select "87848"
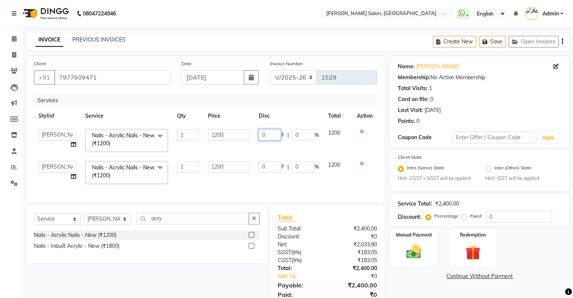
click at [270, 131] on input "0" at bounding box center [269, 135] width 23 height 12
type input "600"
click at [265, 169] on td "0 F | 0 %" at bounding box center [288, 172] width 69 height 32
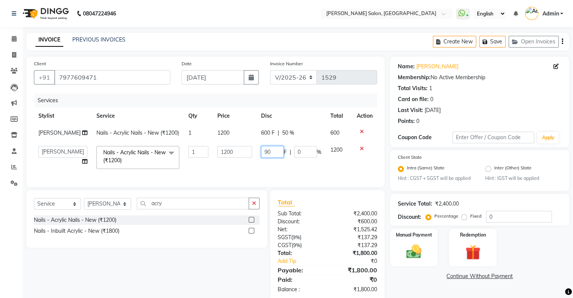
type input "9"
type input "600"
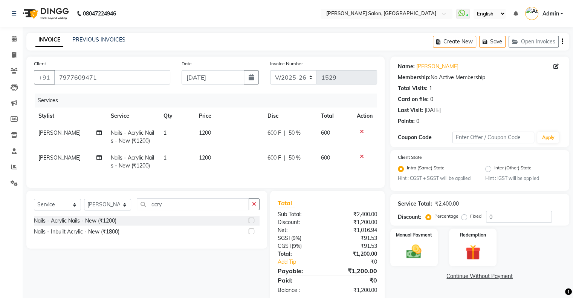
click at [264, 172] on td "600 F | 50 %" at bounding box center [289, 161] width 53 height 25
select select "82272"
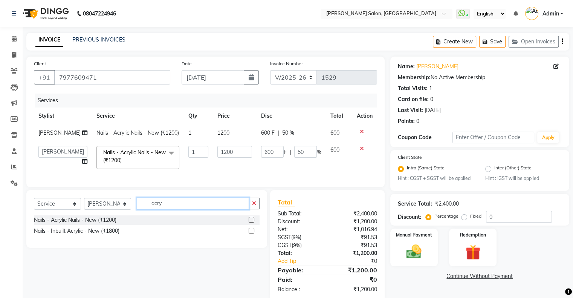
click at [157, 209] on input "acry" at bounding box center [193, 203] width 112 height 12
type input "cat"
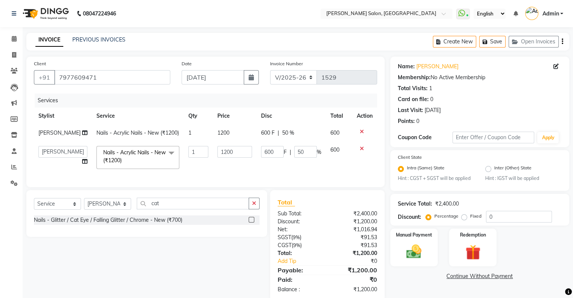
click at [252, 222] on label at bounding box center [252, 220] width 6 height 6
click at [252, 222] on input "checkbox" at bounding box center [251, 219] width 5 height 5
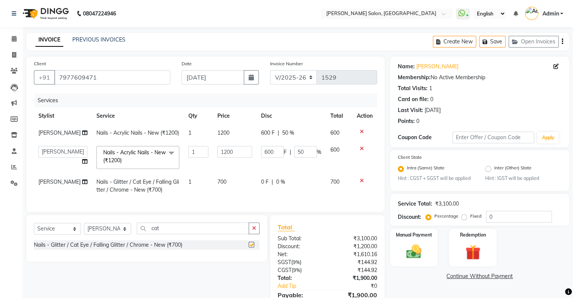
checkbox input "false"
click at [87, 240] on div "Select Service Product Membership Package Voucher Prepaid Gift Card Select Styl…" at bounding box center [147, 231] width 226 height 18
drag, startPoint x: 102, startPoint y: 243, endPoint x: 111, endPoint y: 246, distance: 9.2
click at [102, 234] on select "Select Stylist Akshay [PERSON_NAME] Amrita Ashwini Hair Head [PERSON_NAME] [PER…" at bounding box center [107, 229] width 47 height 12
click at [107, 234] on select "Select Stylist Akshay [PERSON_NAME] Amrita Ashwini Hair Head [PERSON_NAME] [PER…" at bounding box center [107, 229] width 47 height 12
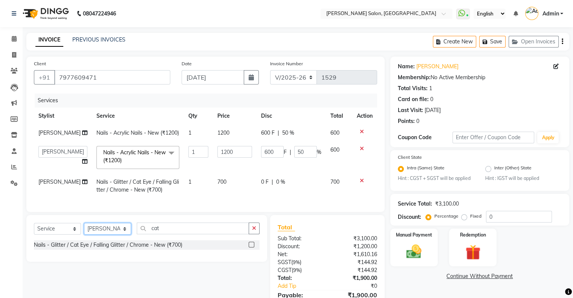
click at [107, 234] on select "Select Stylist Akshay [PERSON_NAME] Amrita Ashwini Hair Head [PERSON_NAME] [PER…" at bounding box center [107, 229] width 47 height 12
select select "82272"
click at [84, 234] on select "Select Stylist Akshay [PERSON_NAME] Amrita Ashwini Hair Head [PERSON_NAME] [PER…" at bounding box center [107, 229] width 47 height 12
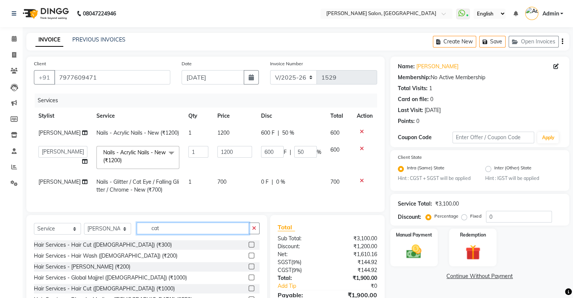
click at [173, 234] on input "cat" at bounding box center [193, 228] width 112 height 12
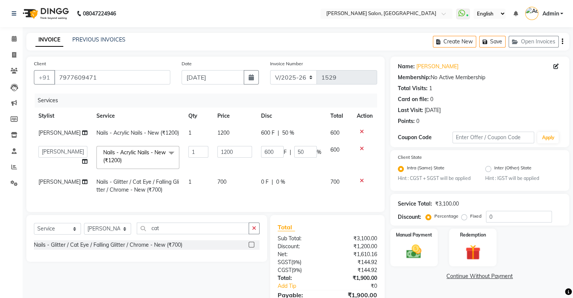
click at [251, 247] on label at bounding box center [252, 244] width 6 height 6
click at [251, 247] on input "checkbox" at bounding box center [251, 244] width 5 height 5
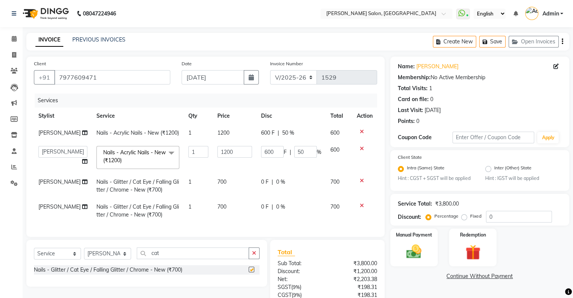
checkbox input "false"
click at [163, 259] on input "cat" at bounding box center [193, 253] width 112 height 12
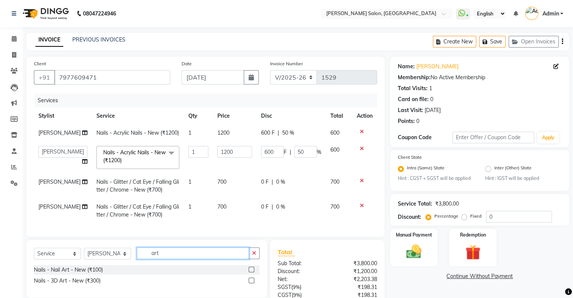
type input "art"
click at [250, 272] on label at bounding box center [252, 269] width 6 height 6
click at [250, 272] on input "checkbox" at bounding box center [251, 269] width 5 height 5
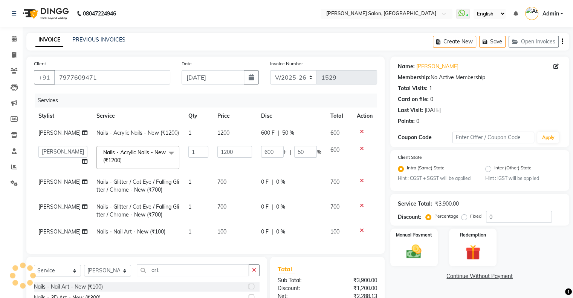
checkbox input "false"
click at [193, 239] on td "1" at bounding box center [198, 231] width 29 height 17
select select "82272"
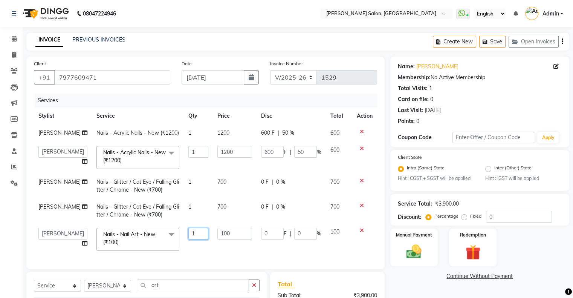
click at [194, 235] on input "1" at bounding box center [198, 233] width 20 height 12
type input "7"
click at [225, 259] on div "Services Stylist Service Qty Price Disc Total Action [PERSON_NAME] Nails - Acry…" at bounding box center [205, 177] width 343 height 168
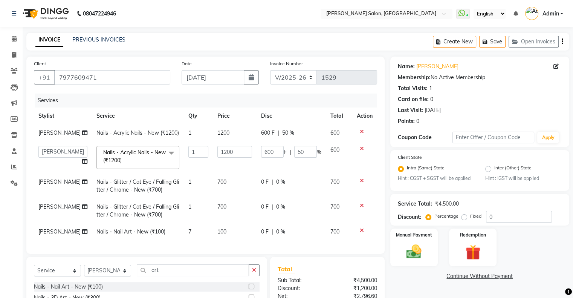
scroll to position [95, 0]
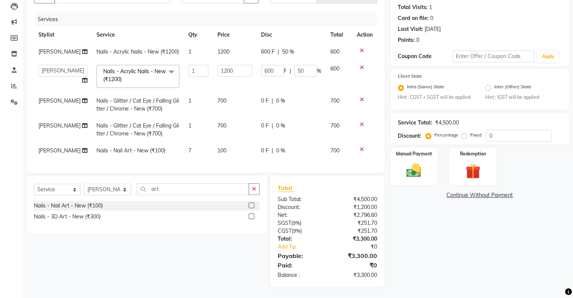
click at [331, 197] on div "Total Sub Total: ₹4,500.00 Discount: ₹1,200.00 Net: ₹2,796.60 SGST ( 9% ) ₹251.…" at bounding box center [327, 231] width 99 height 96
click at [191, 145] on td "7" at bounding box center [198, 150] width 29 height 17
select select "82272"
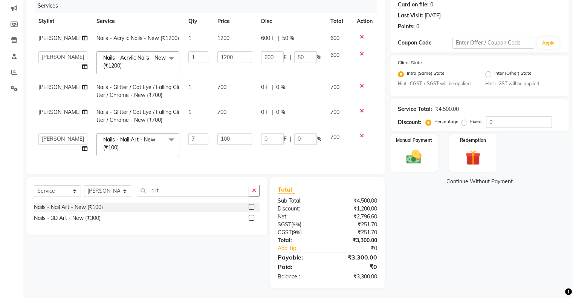
drag, startPoint x: 353, startPoint y: 277, endPoint x: 389, endPoint y: 273, distance: 35.9
click at [389, 273] on div "Total Sub Total: ₹4,500.00 Discount: ₹1,200.00 Net: ₹2,796.60 SGST ( 9% ) ₹251.…" at bounding box center [328, 232] width 123 height 111
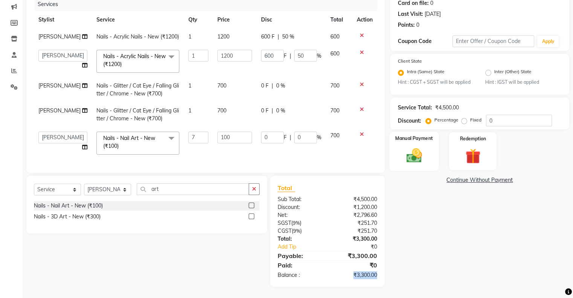
click at [404, 147] on img at bounding box center [413, 156] width 25 height 18
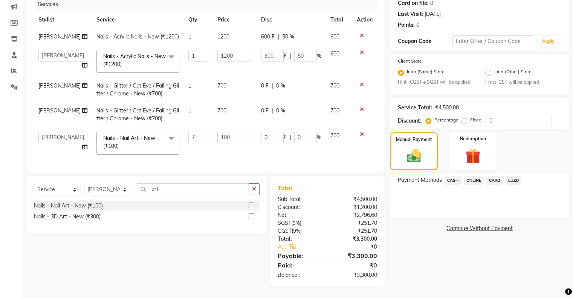
click at [479, 176] on span "ONLINE" at bounding box center [474, 180] width 20 height 9
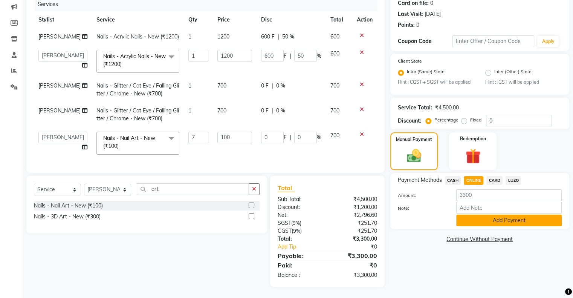
click at [493, 214] on button "Add Payment" at bounding box center [508, 220] width 105 height 12
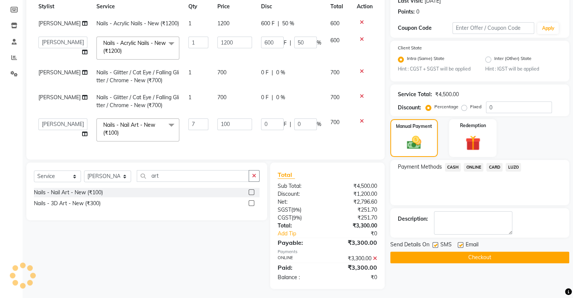
scroll to position [125, 0]
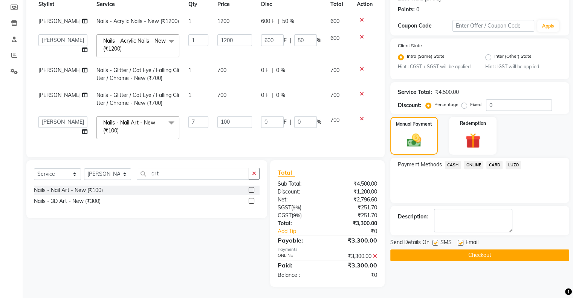
click at [459, 249] on button "Checkout" at bounding box center [479, 255] width 179 height 12
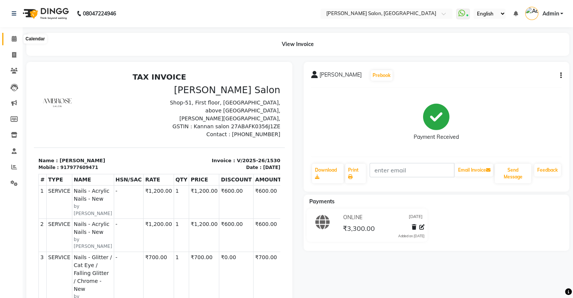
click at [14, 37] on icon at bounding box center [14, 39] width 5 height 6
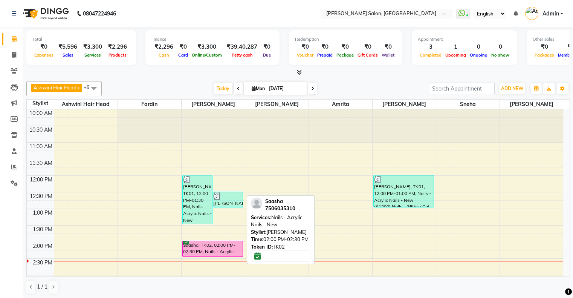
click at [221, 247] on div "Saasha, TK02, 02:00 PM-02:30 PM, Nails - Acrylic Nails - New" at bounding box center [213, 248] width 60 height 15
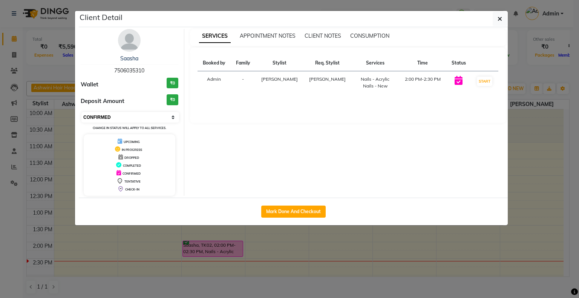
click at [113, 114] on select "Select IN SERVICE CONFIRMED TENTATIVE CHECK IN MARK DONE DROPPED UPCOMING" at bounding box center [130, 117] width 98 height 11
select select "1"
click at [81, 112] on select "Select IN SERVICE CONFIRMED TENTATIVE CHECK IN MARK DONE DROPPED UPCOMING" at bounding box center [130, 117] width 98 height 11
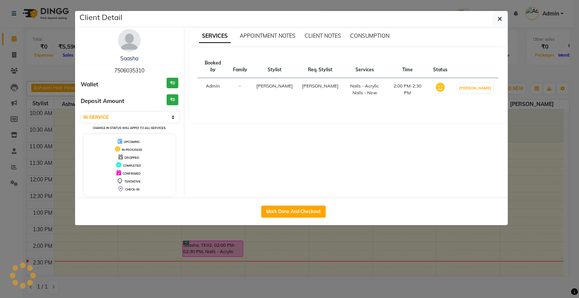
click at [240, 272] on ngb-modal-window "Client Detail Saasha 7506035310 Wallet ₹0 Deposit Amount ₹0 Select IN SERVICE C…" at bounding box center [289, 149] width 579 height 298
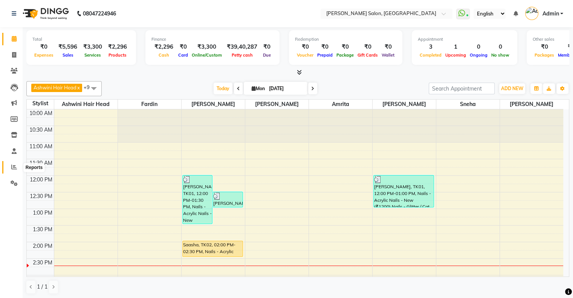
click at [8, 163] on span at bounding box center [14, 167] width 13 height 9
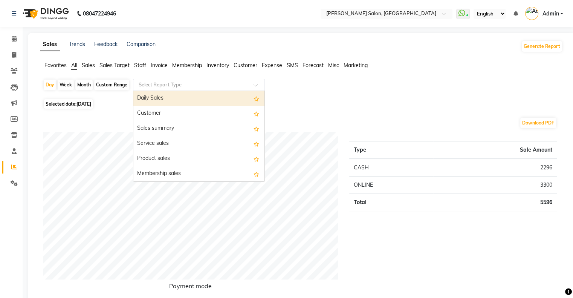
click at [180, 85] on input "text" at bounding box center [191, 85] width 108 height 8
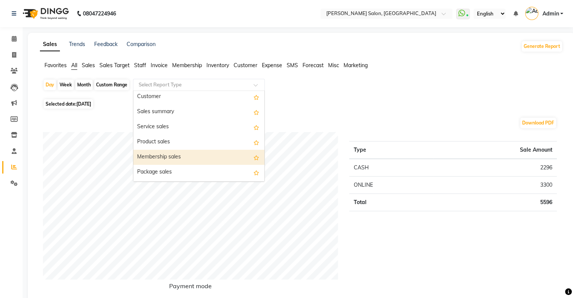
scroll to position [15, 0]
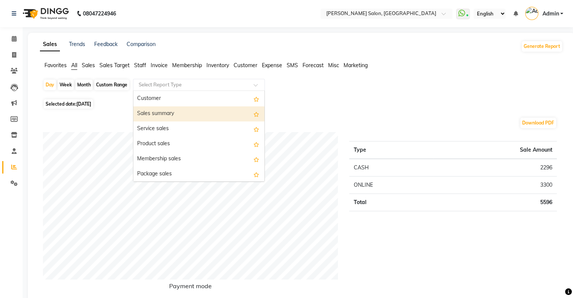
click at [154, 118] on div "Sales summary" at bounding box center [198, 113] width 131 height 15
select select "full_report"
select select "csv"
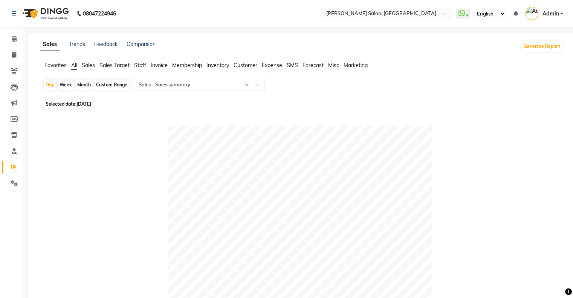
click at [85, 86] on div "Month" at bounding box center [83, 84] width 17 height 11
select select "9"
select select "2025"
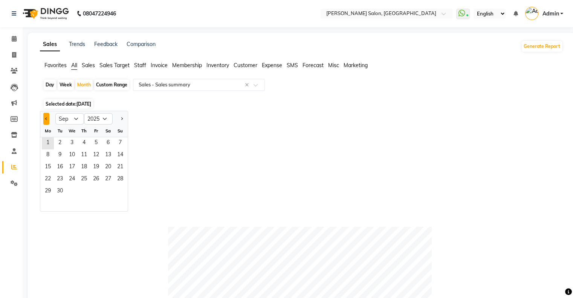
click at [45, 120] on button "Previous month" at bounding box center [46, 119] width 6 height 12
select select "8"
click at [92, 141] on span "1" at bounding box center [96, 143] width 12 height 12
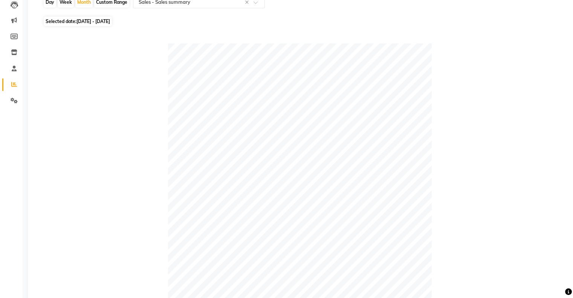
scroll to position [69, 0]
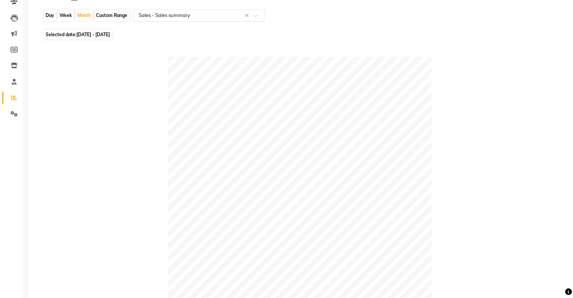
click at [255, 17] on span at bounding box center [257, 18] width 9 height 8
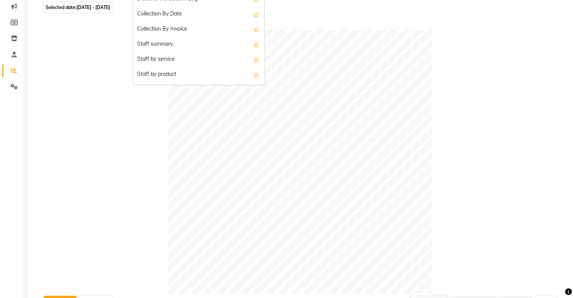
scroll to position [229, 0]
click at [190, 38] on div "Staff summary" at bounding box center [198, 44] width 131 height 15
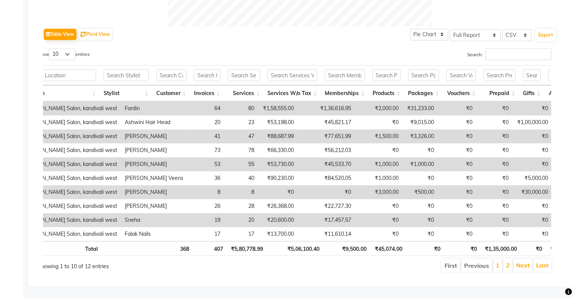
scroll to position [0, 0]
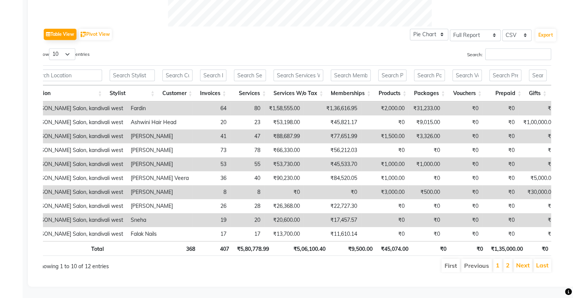
click at [127, 185] on td "[PERSON_NAME]" at bounding box center [160, 192] width 66 height 14
drag, startPoint x: 116, startPoint y: 179, endPoint x: 138, endPoint y: 180, distance: 21.9
click at [138, 185] on td "[PERSON_NAME]" at bounding box center [160, 192] width 66 height 14
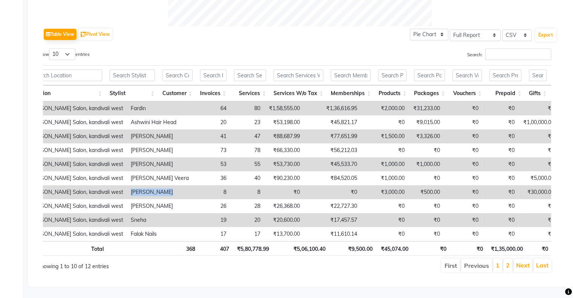
click at [138, 185] on td "[PERSON_NAME]" at bounding box center [160, 192] width 66 height 14
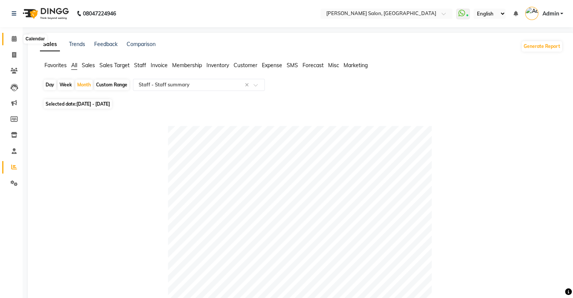
click at [16, 41] on icon at bounding box center [14, 39] width 5 height 6
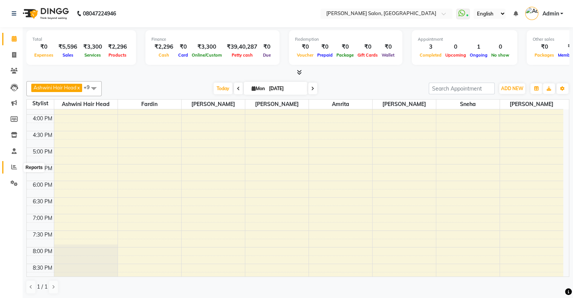
click at [18, 163] on span at bounding box center [14, 167] width 13 height 9
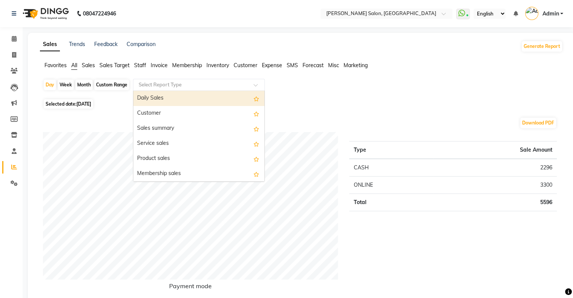
click at [158, 83] on input "text" at bounding box center [191, 85] width 108 height 8
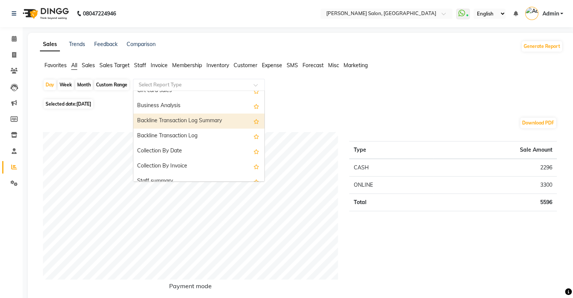
scroll to position [226, 0]
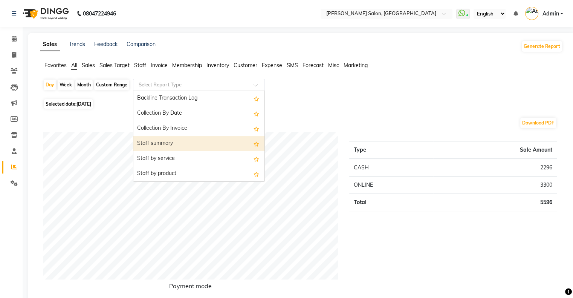
click at [184, 146] on div "Staff summary" at bounding box center [198, 143] width 131 height 15
select select "full_report"
select select "csv"
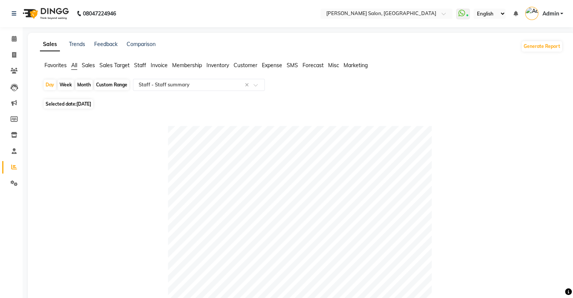
click at [79, 88] on div "Month" at bounding box center [83, 84] width 17 height 11
select select "9"
select select "2025"
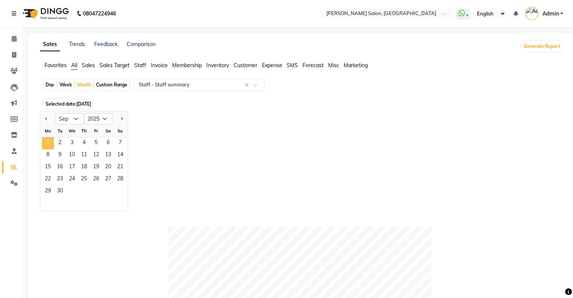
click at [51, 144] on span "1" at bounding box center [48, 143] width 12 height 12
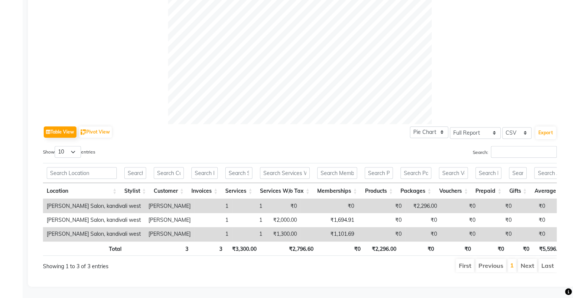
scroll to position [276, 0]
click at [551, 126] on button "Export" at bounding box center [545, 132] width 21 height 13
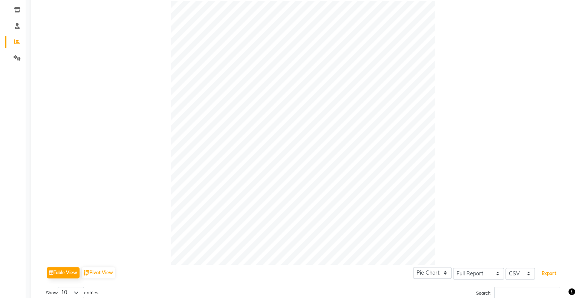
scroll to position [0, 0]
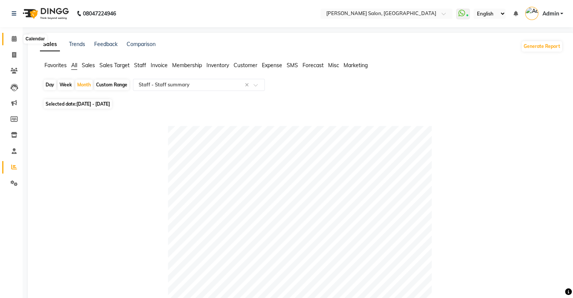
click at [17, 41] on span at bounding box center [14, 39] width 13 height 9
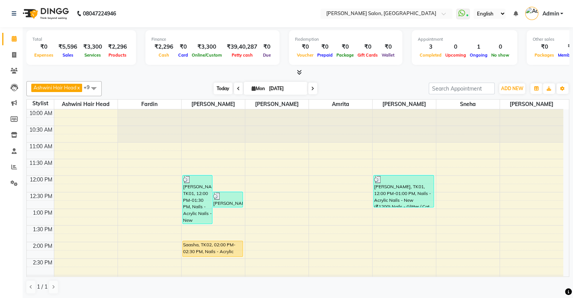
click at [225, 89] on span "Today" at bounding box center [223, 88] width 19 height 12
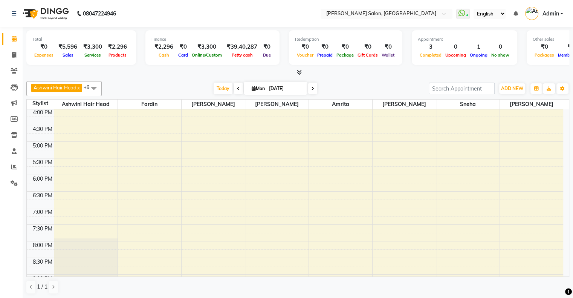
scroll to position [240, 0]
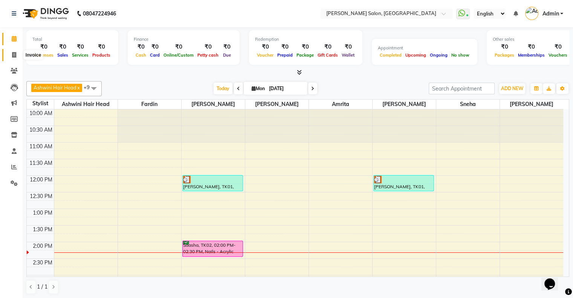
click at [11, 55] on span at bounding box center [14, 55] width 13 height 9
select select "service"
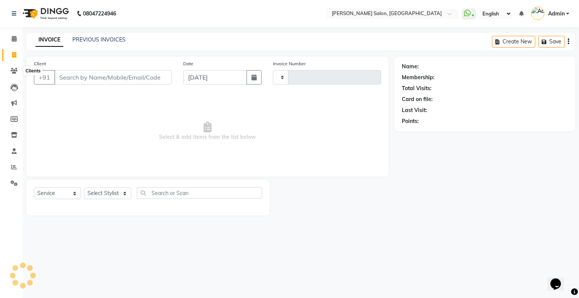
type input "1529"
select select "4073"
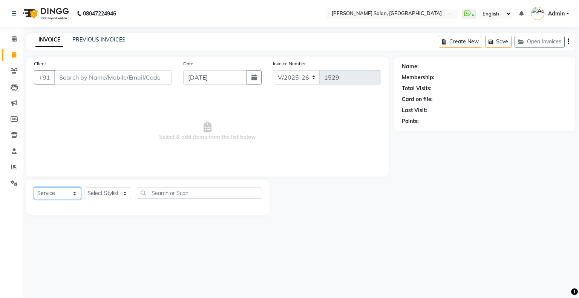
click at [48, 192] on select "Select Service Product Membership Package Voucher Prepaid Gift Card" at bounding box center [57, 193] width 47 height 12
select select "product"
click at [34, 188] on select "Select Service Product Membership Package Voucher Prepaid Gift Card" at bounding box center [57, 193] width 47 height 12
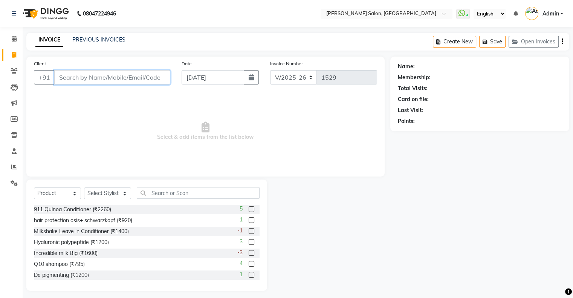
click at [90, 82] on input "Client" at bounding box center [112, 77] width 116 height 14
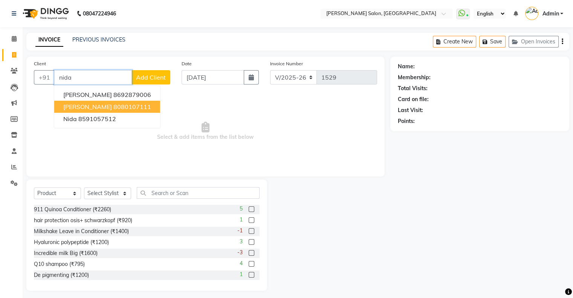
click at [113, 108] on ngb-highlight "8080107111" at bounding box center [132, 107] width 38 height 8
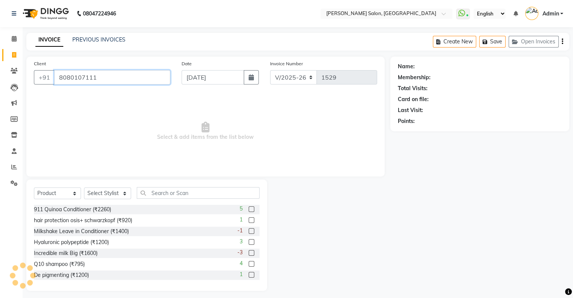
type input "8080107111"
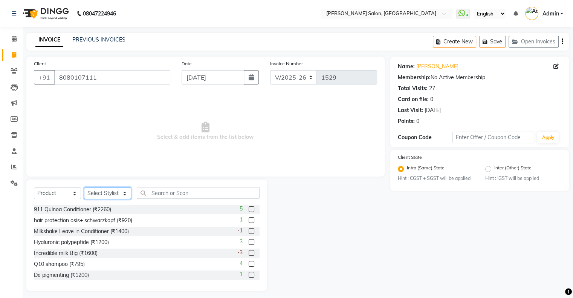
click at [105, 195] on select "Select Stylist Akshay [PERSON_NAME] Amrita Ashwini Hair Head [PERSON_NAME] [PER…" at bounding box center [107, 193] width 47 height 12
select select "56781"
click at [84, 188] on select "Select Stylist Akshay [PERSON_NAME] Amrita Ashwini Hair Head [PERSON_NAME] [PER…" at bounding box center [107, 193] width 47 height 12
click at [181, 196] on input "text" at bounding box center [198, 193] width 123 height 12
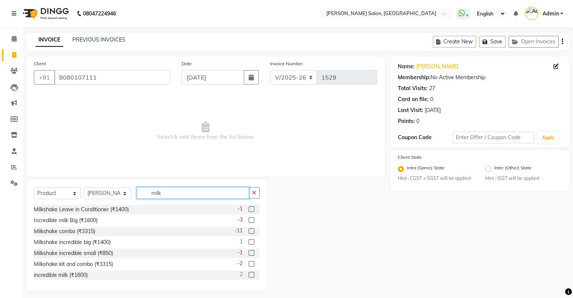
type input "milk"
click at [249, 231] on label at bounding box center [252, 231] width 6 height 6
click at [249, 231] on input "checkbox" at bounding box center [251, 231] width 5 height 5
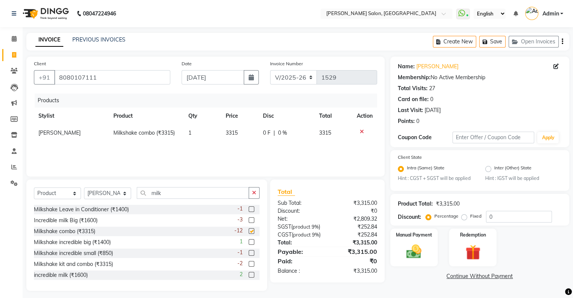
checkbox input "false"
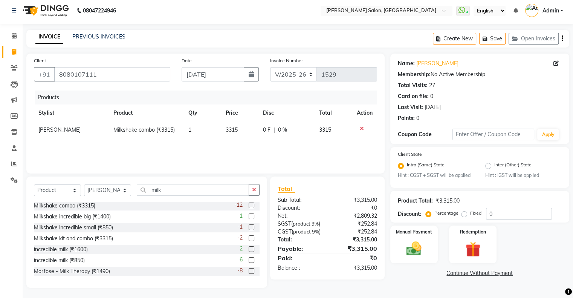
scroll to position [4, 0]
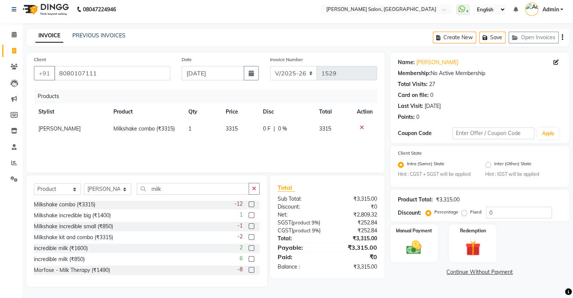
click at [231, 127] on span "3315" at bounding box center [232, 128] width 12 height 7
select select "56781"
click at [231, 127] on input "3315" at bounding box center [228, 131] width 27 height 12
click at [272, 142] on div "Products Stylist Product Qty Price Disc Total Action Nida FD Milkshake combo (₹…" at bounding box center [205, 126] width 343 height 75
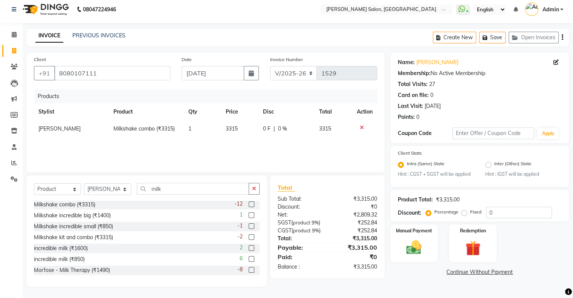
click at [273, 132] on span "|" at bounding box center [274, 129] width 2 height 8
select select "56781"
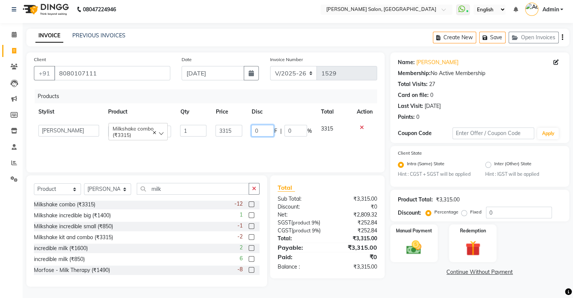
click at [260, 127] on input "0" at bounding box center [262, 131] width 23 height 12
type input "20"
click at [309, 152] on div "Products Stylist Product Qty Price Disc Total Action Akshay Divecha Amrita Ashw…" at bounding box center [205, 126] width 343 height 75
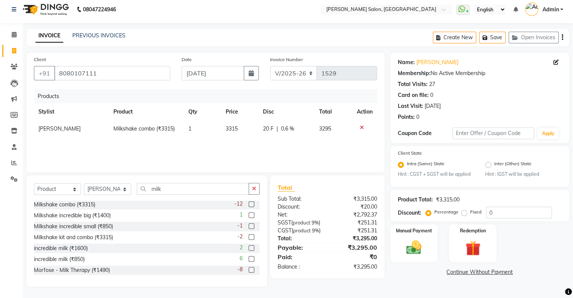
click at [470, 211] on label "Fixed" at bounding box center [475, 211] width 11 height 7
click at [464, 211] on input "Fixed" at bounding box center [465, 211] width 5 height 5
radio input "true"
click at [514, 212] on input "0" at bounding box center [519, 212] width 66 height 12
click at [343, 210] on div "₹1,016.00" at bounding box center [354, 207] width 55 height 8
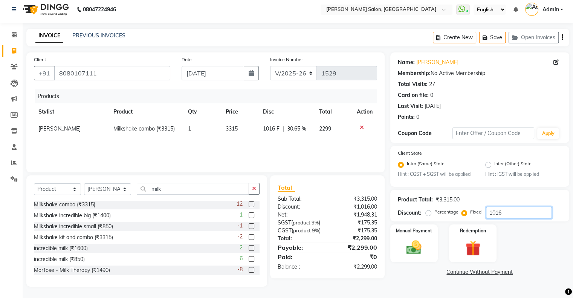
click at [518, 218] on input "1016" at bounding box center [519, 212] width 66 height 12
type input "1019"
click at [429, 243] on div "Manual Payment" at bounding box center [413, 242] width 49 height 39
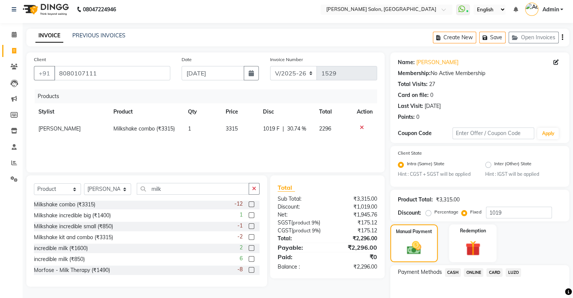
scroll to position [44, 0]
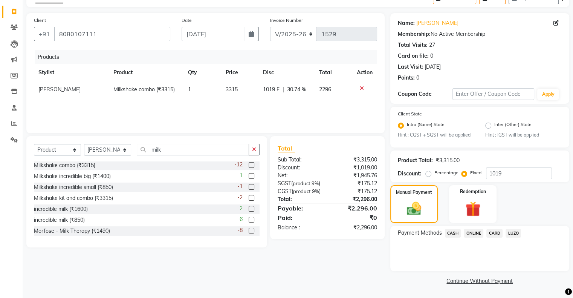
click at [458, 232] on span "CASH" at bounding box center [453, 233] width 16 height 9
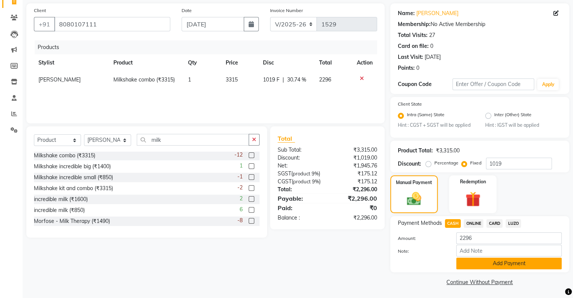
scroll to position [56, 0]
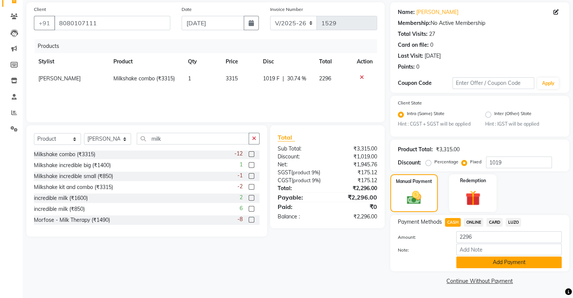
click at [470, 262] on button "Add Payment" at bounding box center [508, 262] width 105 height 12
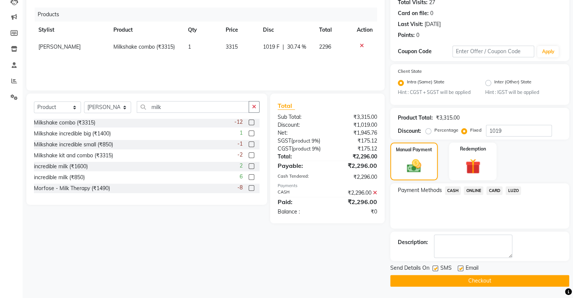
scroll to position [86, 0]
click at [445, 278] on button "Checkout" at bounding box center [479, 281] width 179 height 12
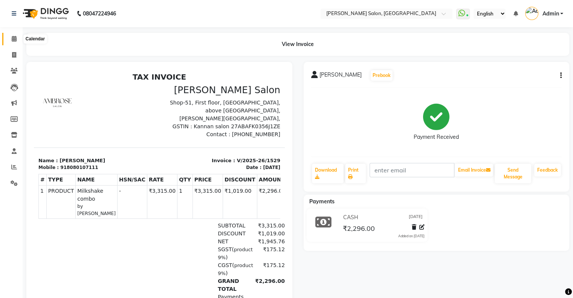
click at [12, 43] on span at bounding box center [14, 39] width 13 height 9
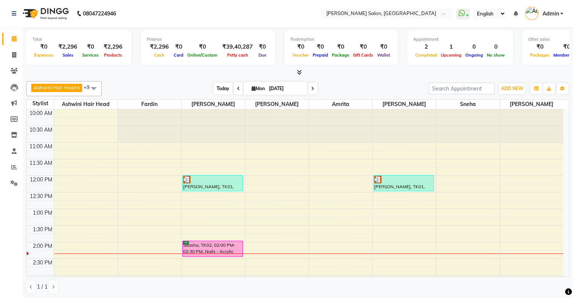
click at [225, 87] on span "Today" at bounding box center [223, 88] width 19 height 12
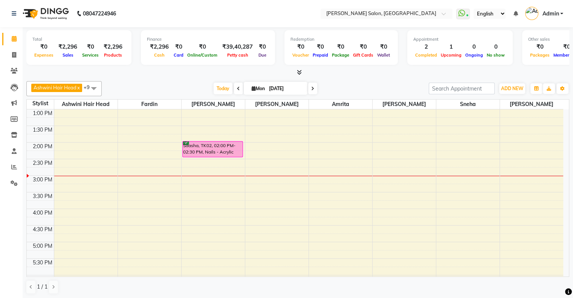
scroll to position [105, 0]
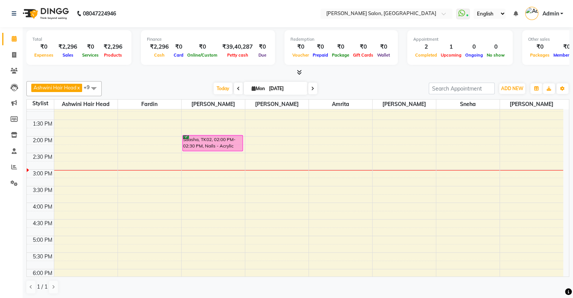
click at [96, 87] on span at bounding box center [93, 88] width 15 height 14
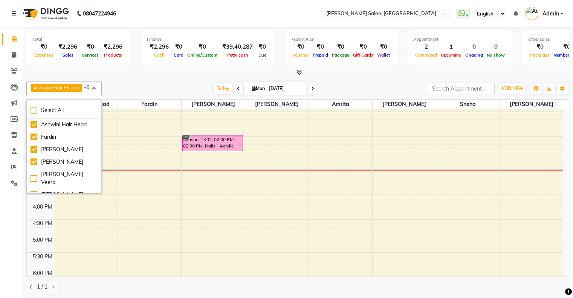
click at [96, 81] on span at bounding box center [93, 88] width 15 height 14
